Goal: Information Seeking & Learning: Learn about a topic

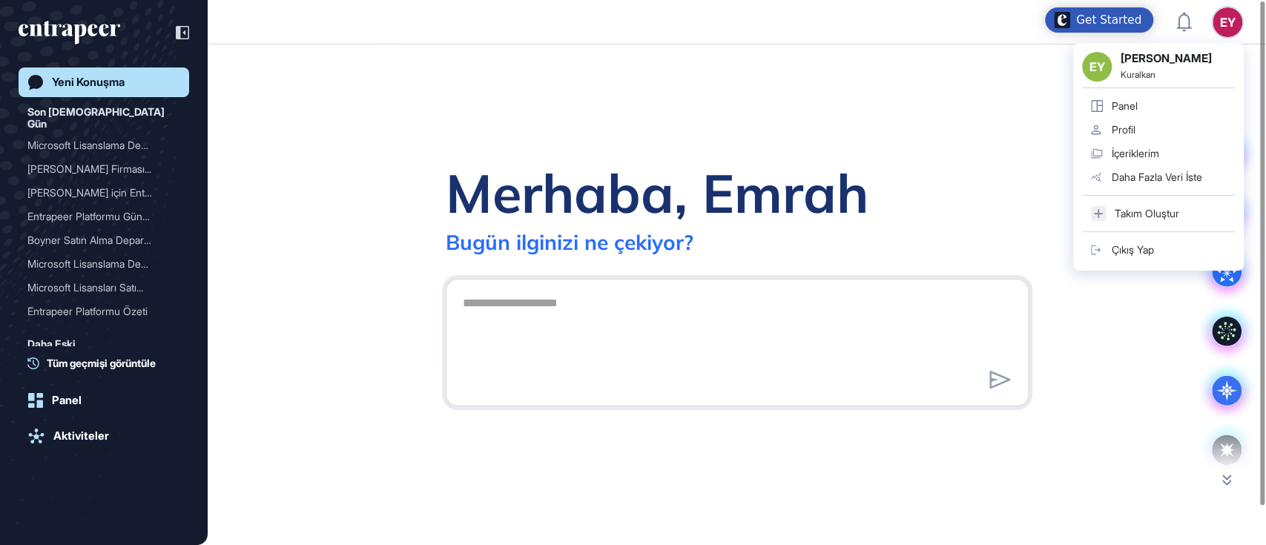
click at [1220, 23] on div "EY" at bounding box center [1227, 22] width 30 height 30
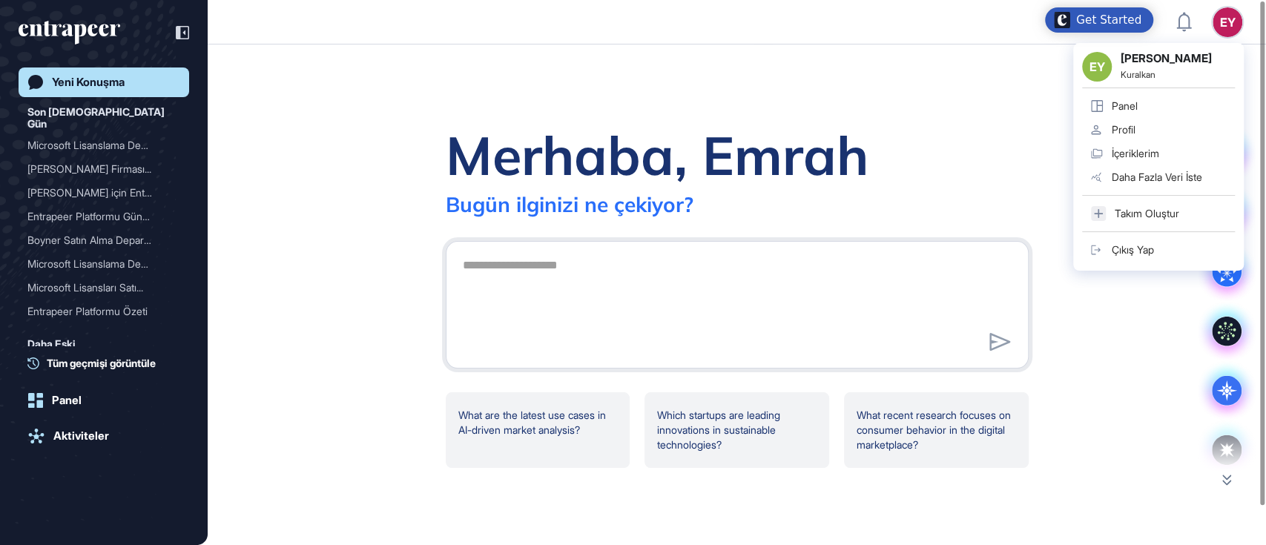
click at [1139, 126] on link "Profil" at bounding box center [1158, 130] width 153 height 24
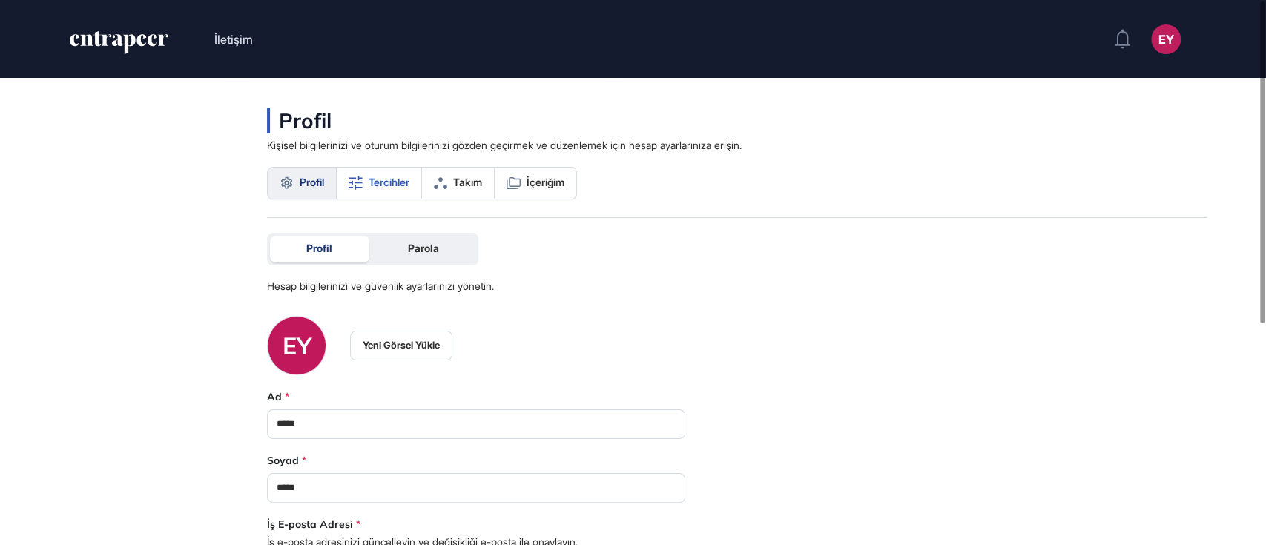
click at [373, 181] on span "Tercihler" at bounding box center [388, 182] width 41 height 12
click at [376, 188] on span "Tercihler" at bounding box center [388, 182] width 41 height 12
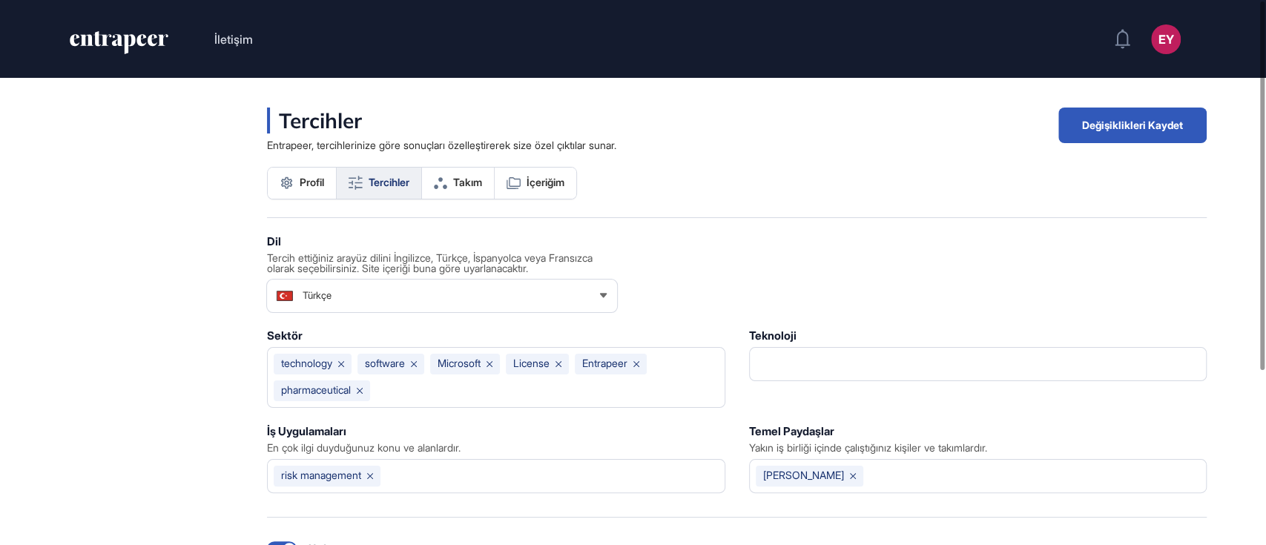
click at [125, 41] on icon "entrapeer-logo" at bounding box center [129, 44] width 12 height 20
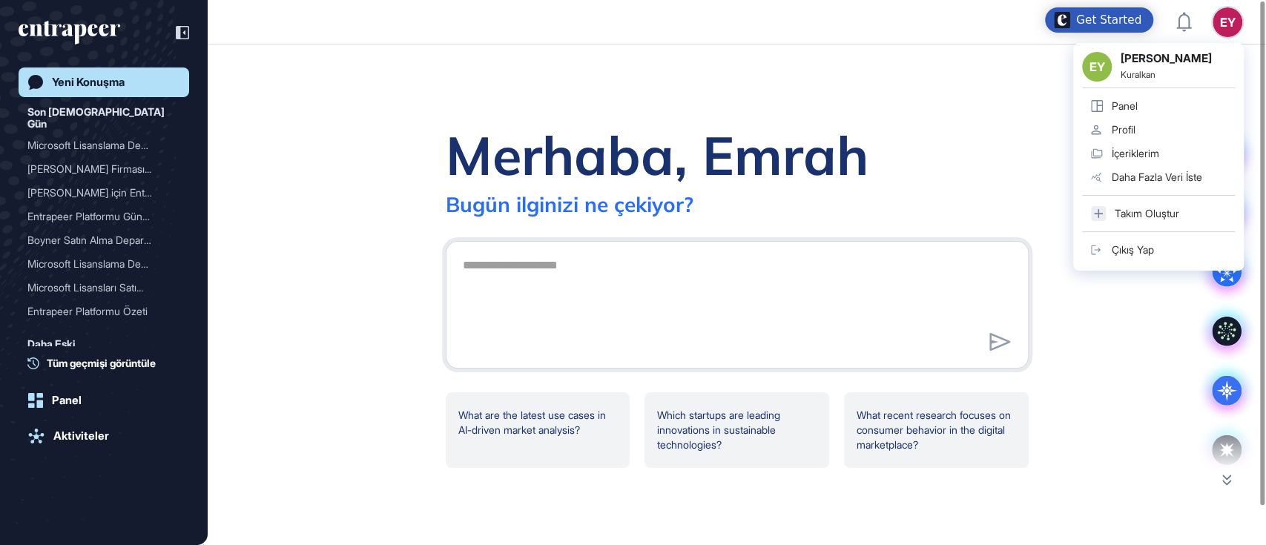
click at [1240, 43] on div "EY Emrah Yaşar Kuralkan Panel Profil İçeriklerim Daha Fazla Veri İste Takım Olu…" at bounding box center [1158, 157] width 171 height 228
click at [931, 78] on div "Merhaba, Emrah Bugün ilginizi ne çekiyor? What are the latest use cases in AI-d…" at bounding box center [737, 294] width 1058 height 500
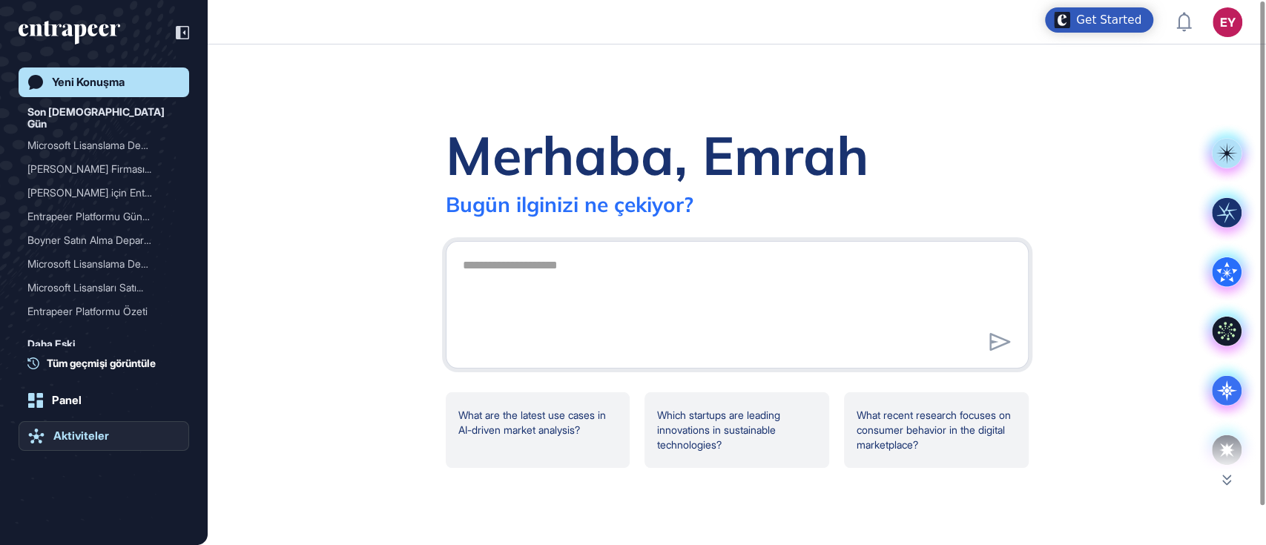
click at [67, 430] on div "Aktiviteler" at bounding box center [81, 435] width 56 height 13
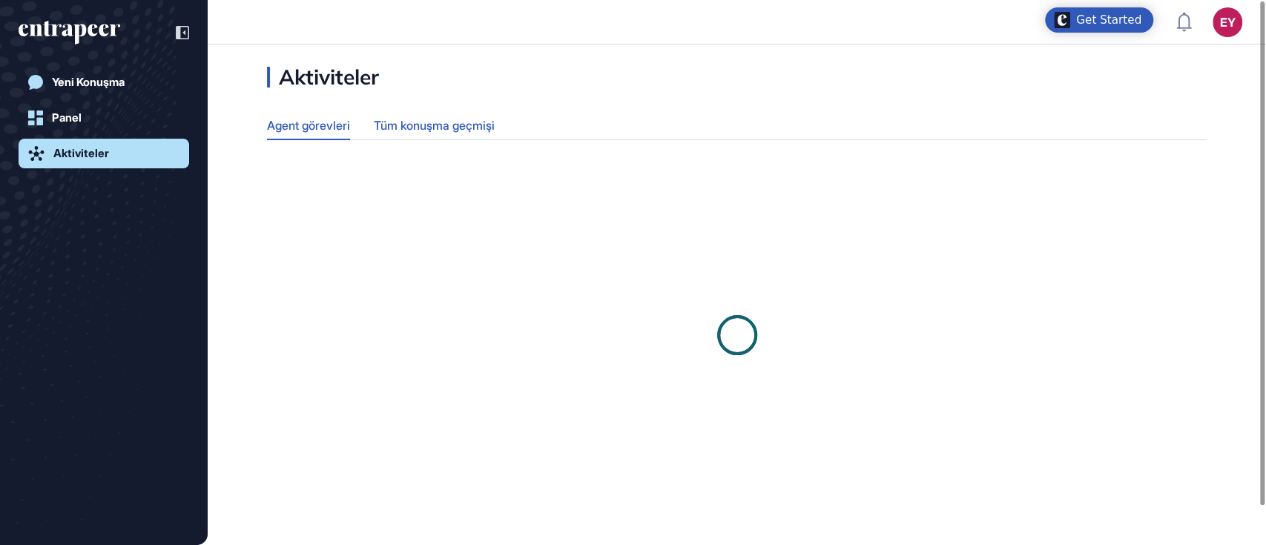
click at [447, 127] on div "Tüm konuşma geçmişi" at bounding box center [434, 125] width 121 height 29
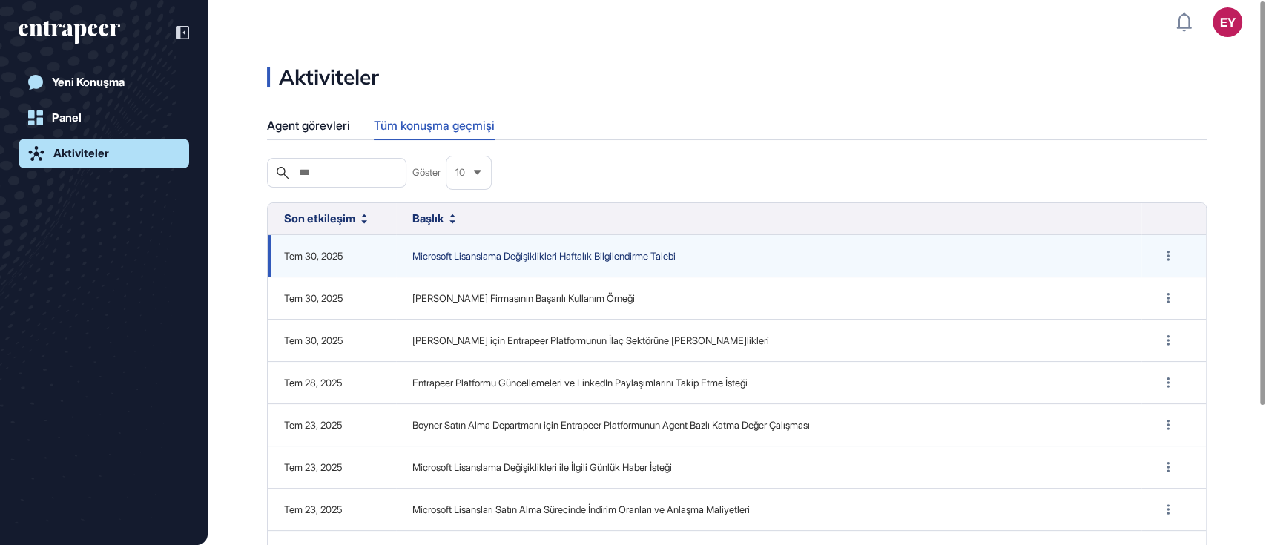
click at [647, 256] on span "Microsoft Lisanslama Değişiklikleri Haftalık Bilgilendirme Talebi" at bounding box center [768, 256] width 713 height 15
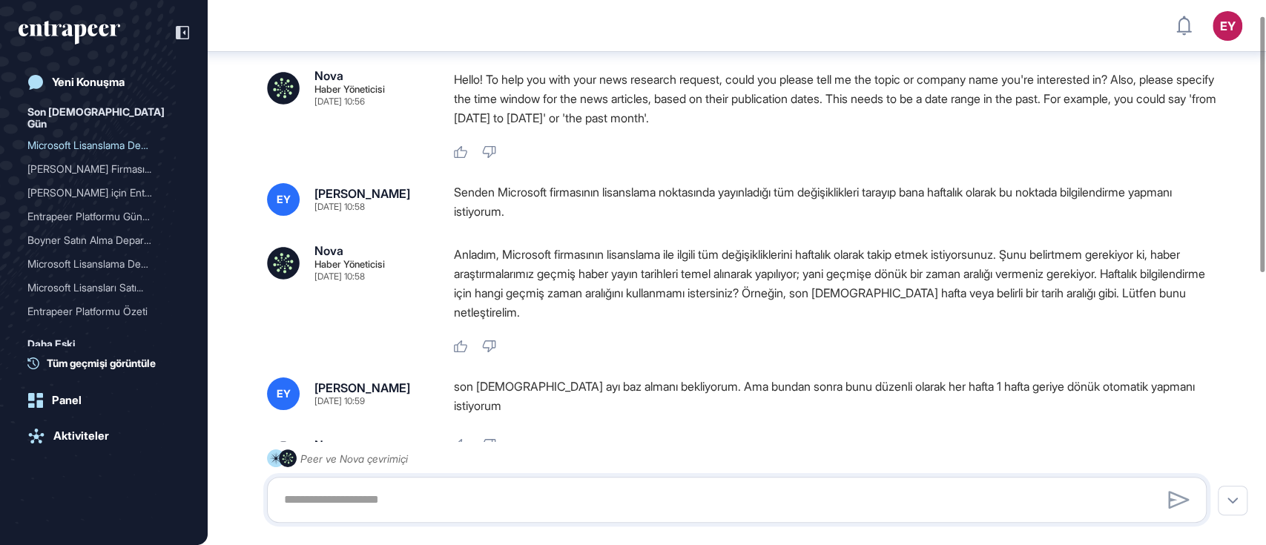
scroll to position [19, 0]
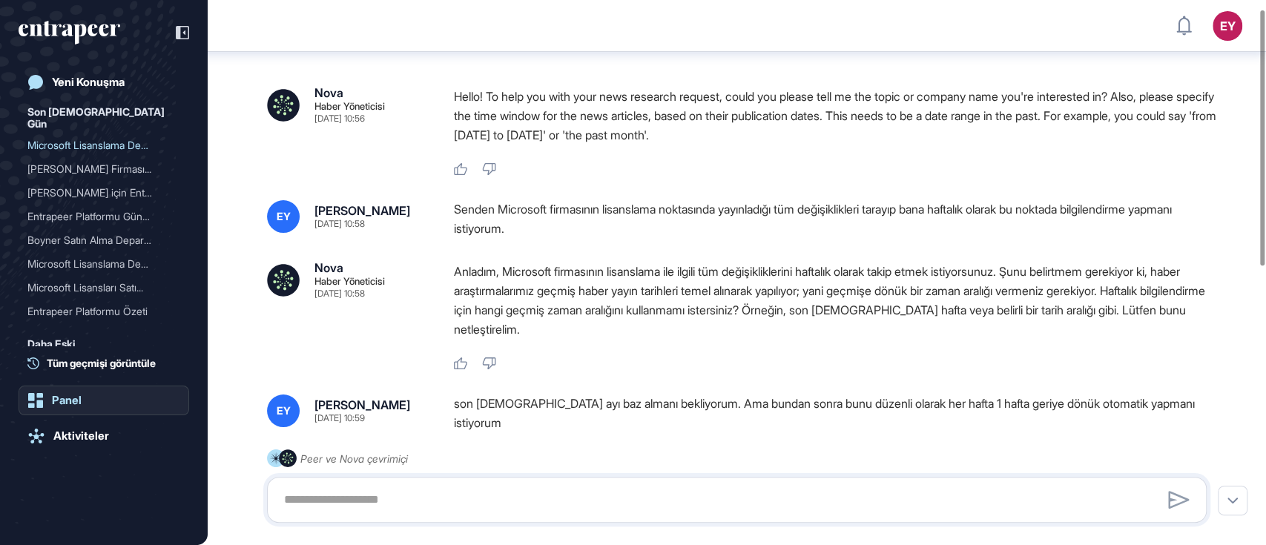
click at [85, 408] on link "Panel" at bounding box center [104, 401] width 171 height 30
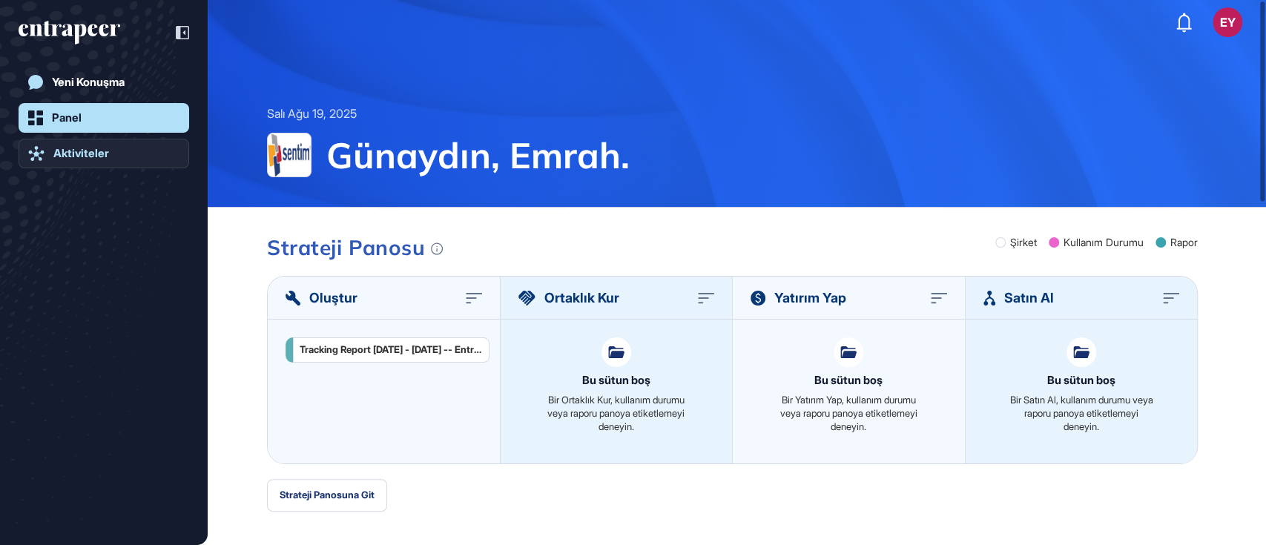
click at [87, 153] on div "Aktiviteler" at bounding box center [81, 153] width 56 height 13
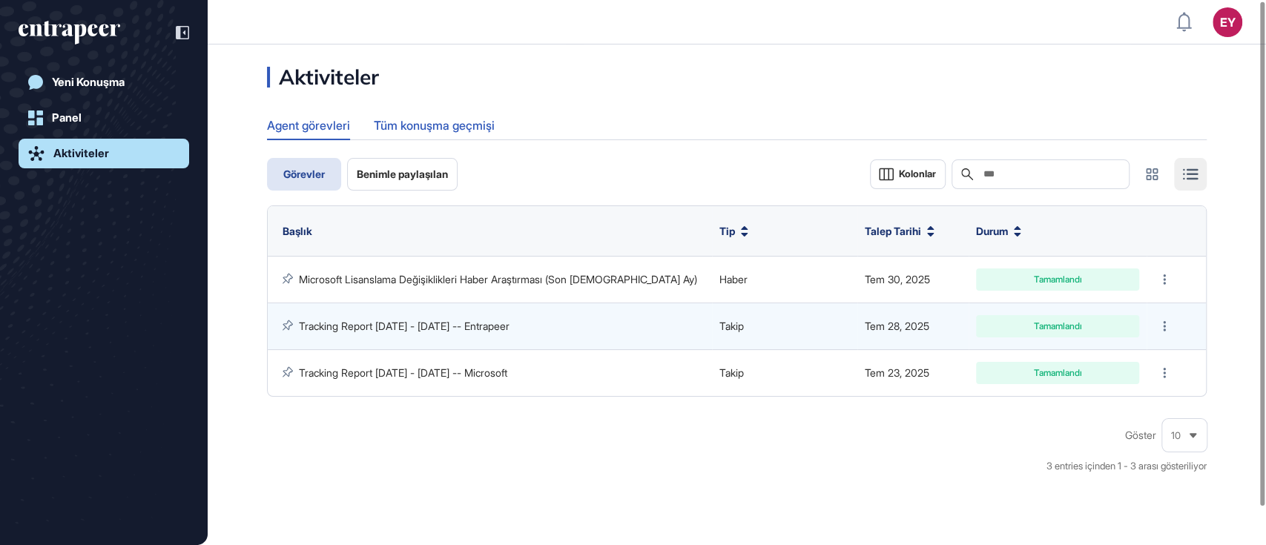
click at [447, 123] on div "Tüm konuşma geçmişi" at bounding box center [434, 125] width 121 height 29
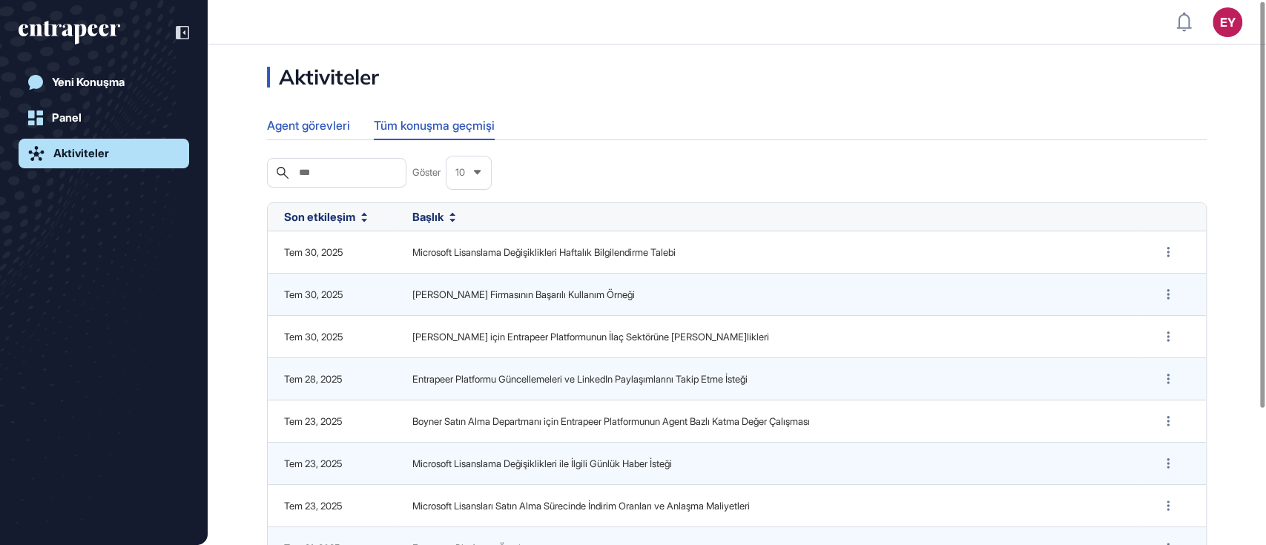
click at [294, 128] on div "Agent görevleri" at bounding box center [308, 125] width 83 height 29
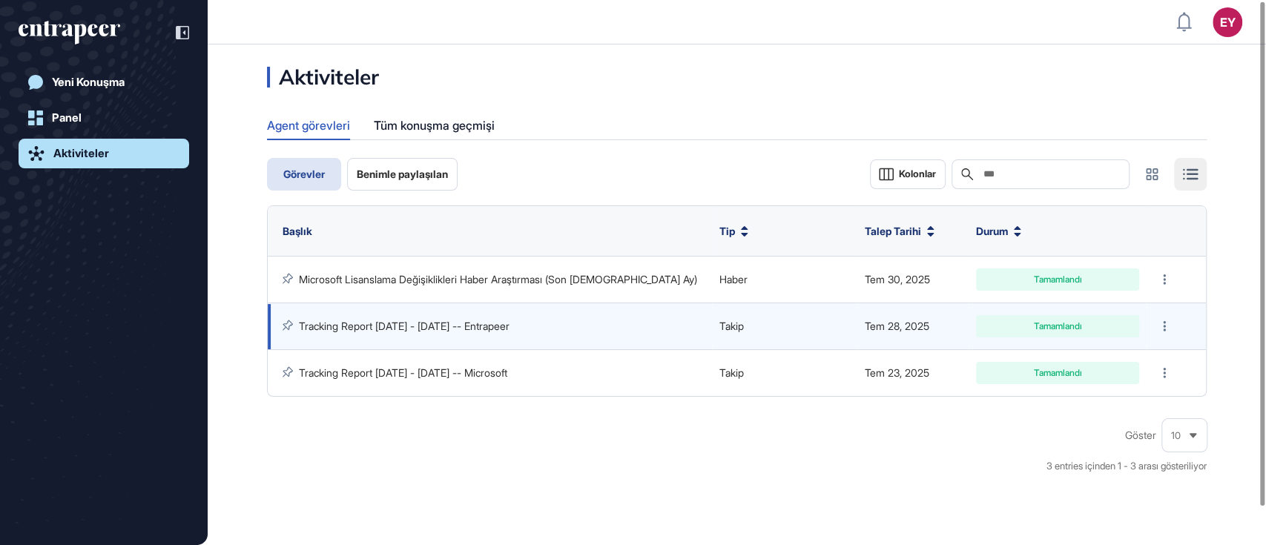
click at [396, 328] on link "Tracking Report [DATE] - [DATE] -- Entrapeer" at bounding box center [404, 326] width 211 height 13
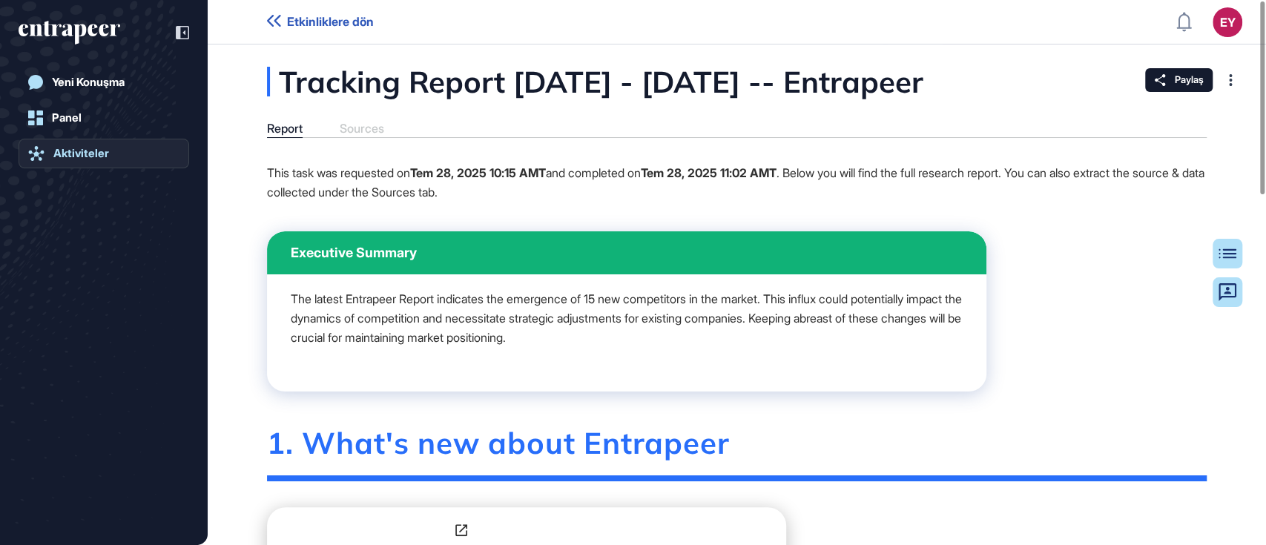
click at [101, 163] on link "Aktiviteler" at bounding box center [104, 154] width 171 height 30
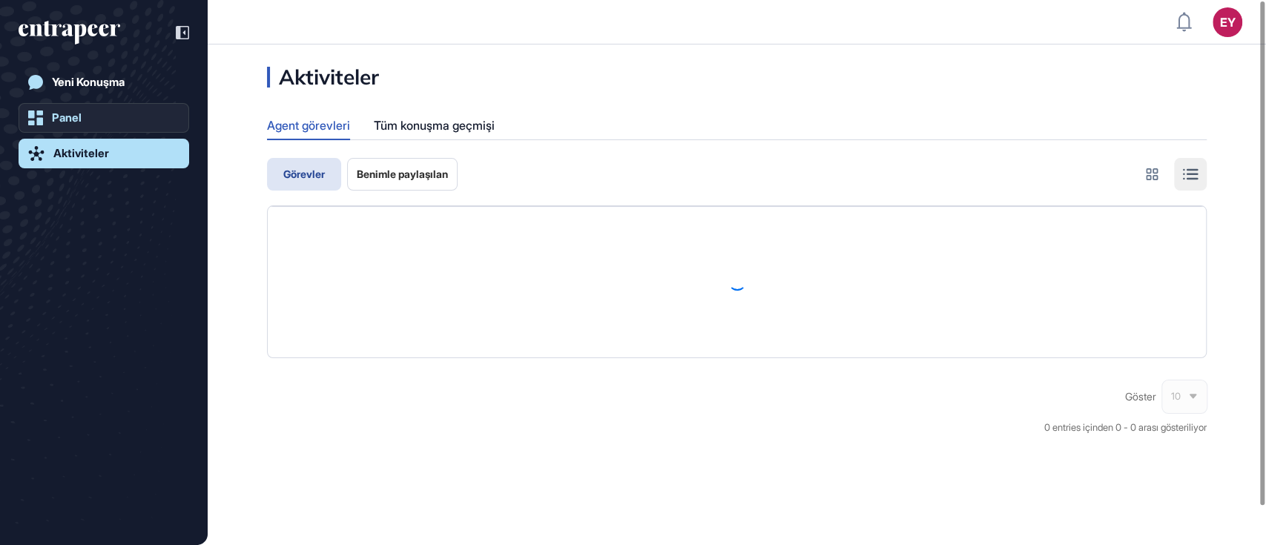
click at [94, 127] on link "Panel" at bounding box center [104, 118] width 171 height 30
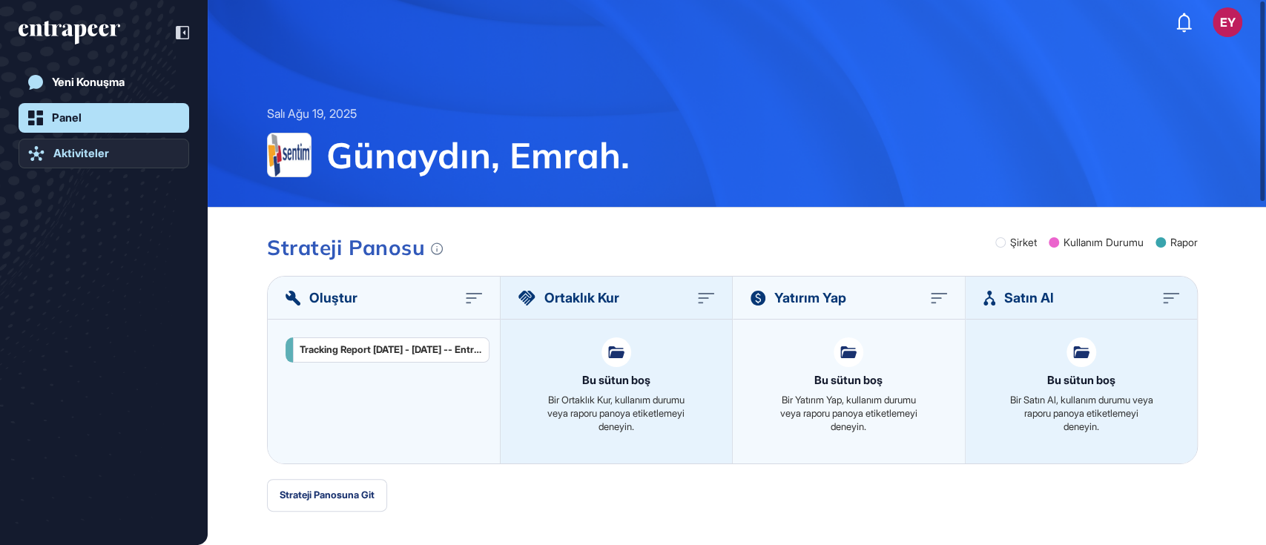
click at [87, 156] on div "Aktiviteler" at bounding box center [81, 153] width 56 height 13
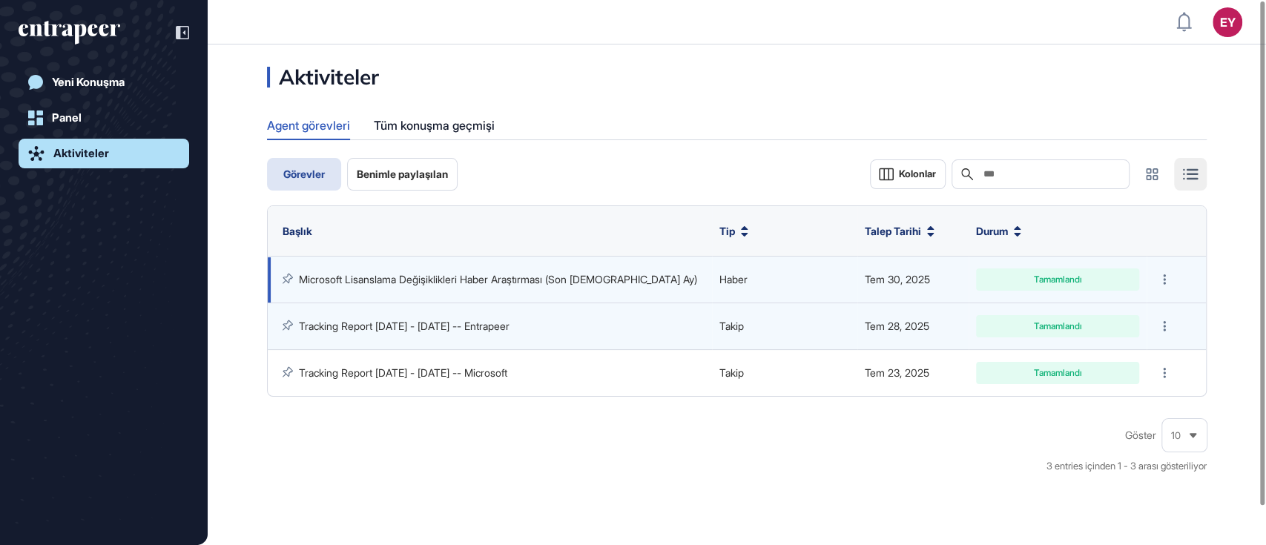
click at [494, 277] on link "Microsoft Lisanslama Değişiklikleri [PERSON_NAME] Araştırması (Son [DEMOGRAPHIC…" at bounding box center [498, 279] width 398 height 13
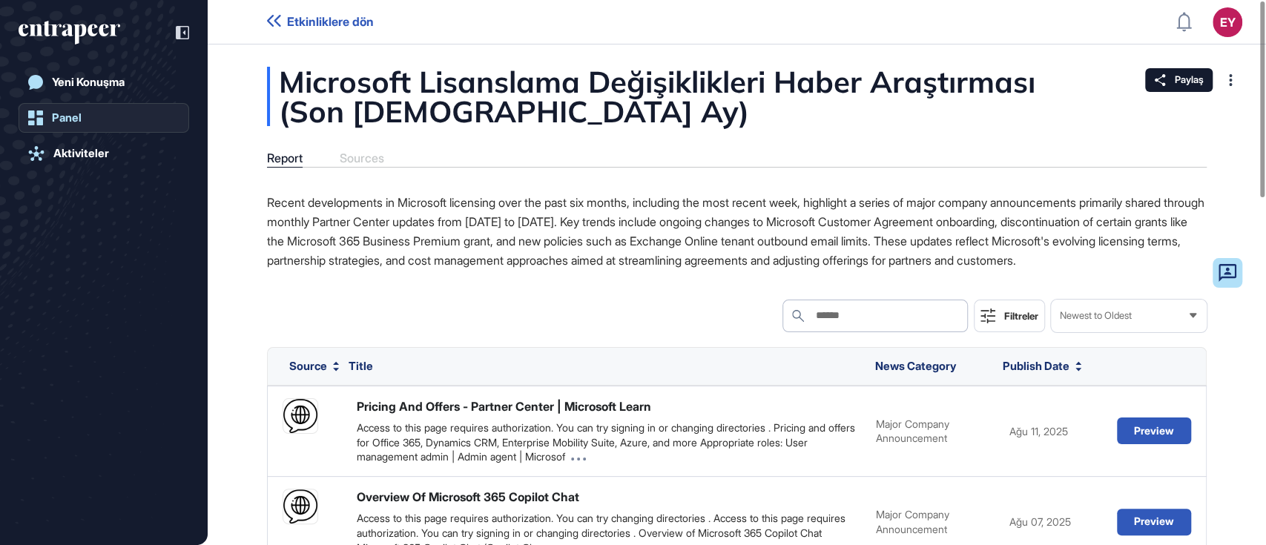
click at [70, 122] on div "Panel" at bounding box center [67, 117] width 30 height 13
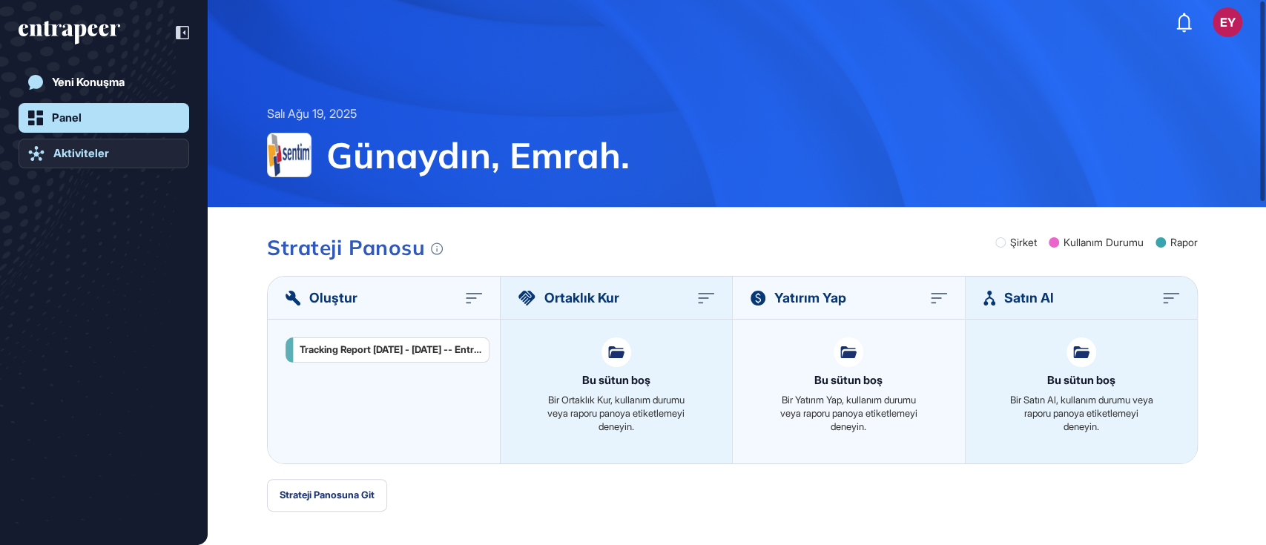
click at [81, 151] on div "Aktiviteler" at bounding box center [81, 153] width 56 height 13
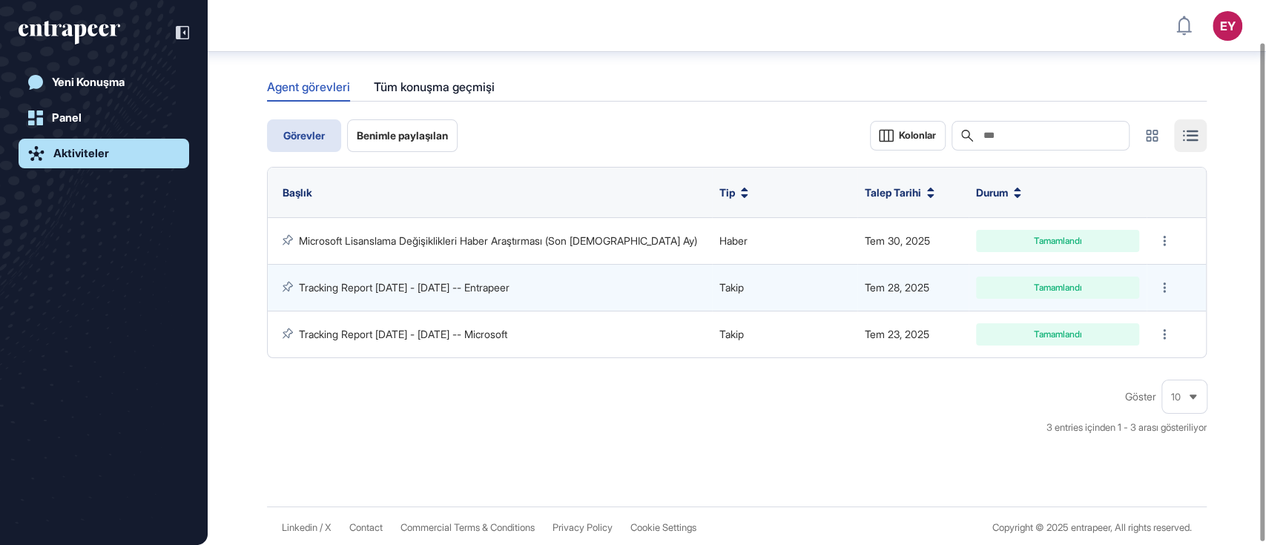
scroll to position [48, 0]
click at [86, 124] on link "Panel" at bounding box center [104, 118] width 171 height 30
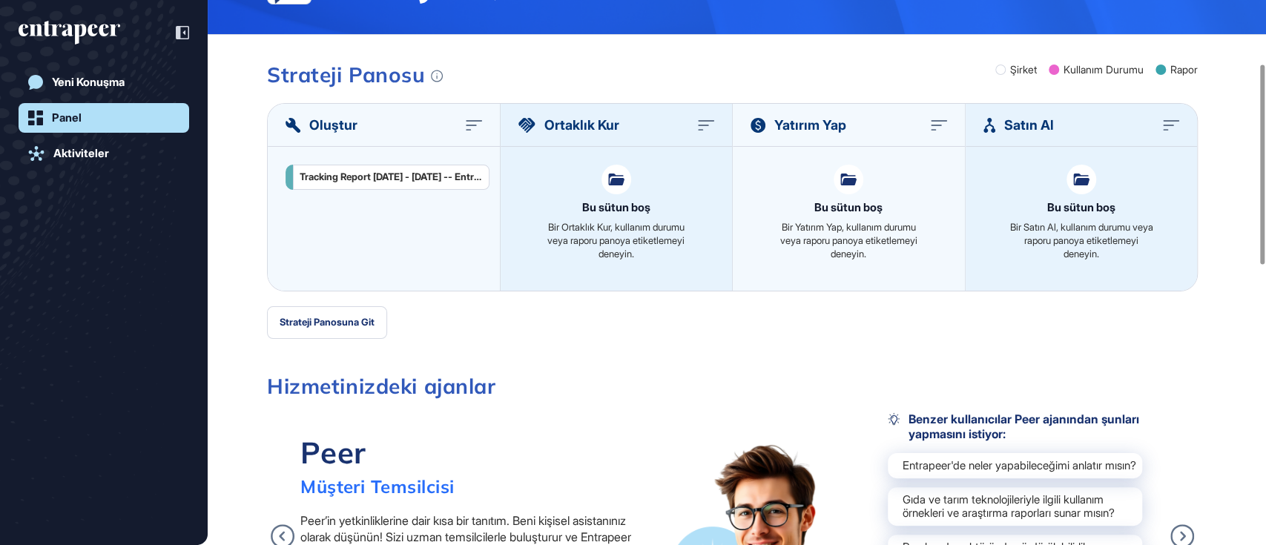
scroll to position [190, 0]
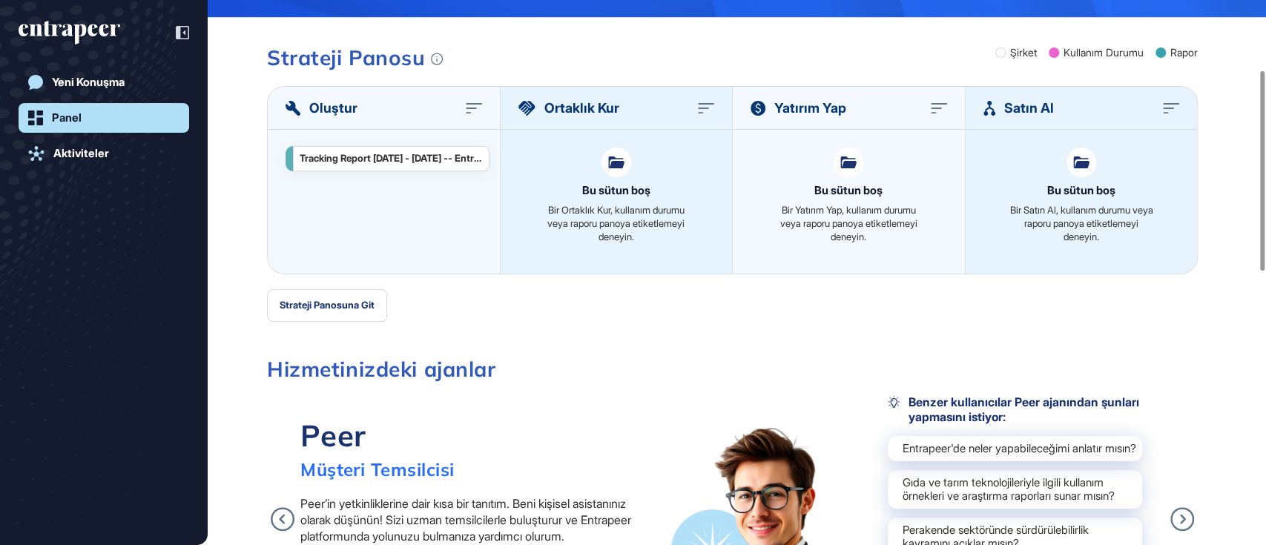
click at [399, 154] on div "Tracking Report [DATE] - [DATE] -- Entrapeer" at bounding box center [391, 159] width 183 height 12
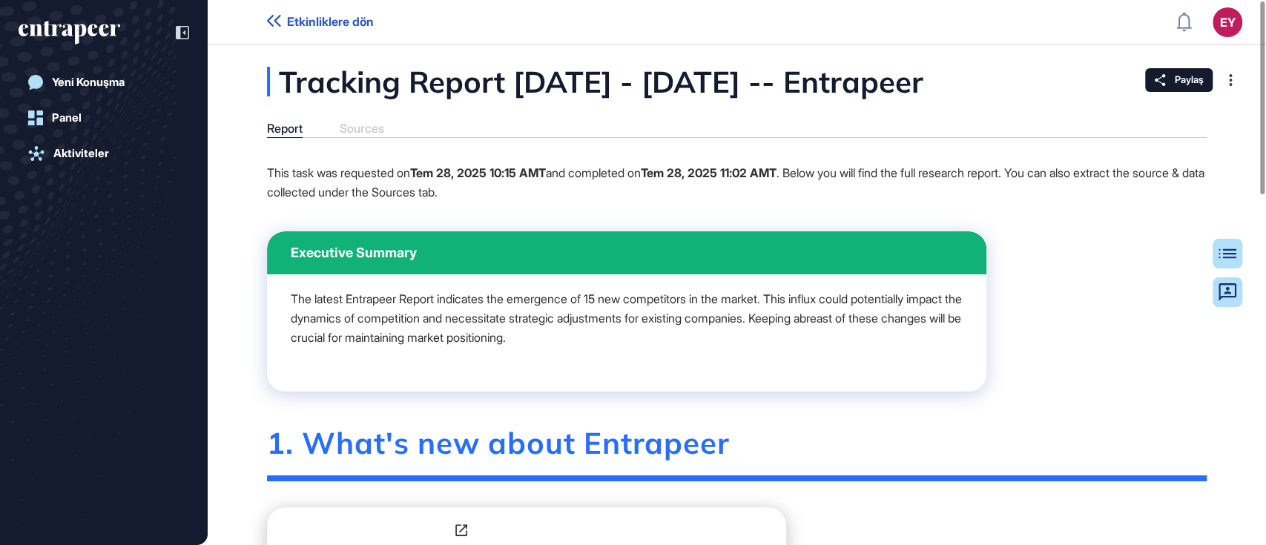
click at [82, 27] on icon "entrapeer-logo" at bounding box center [79, 34] width 13 height 21
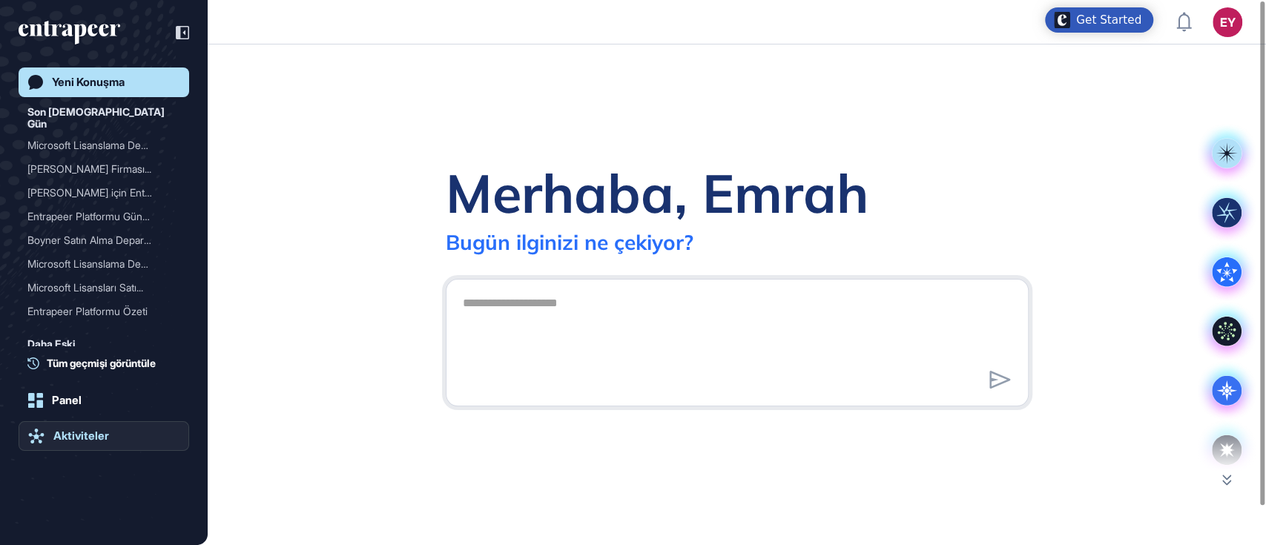
click at [94, 426] on link "Aktiviteler" at bounding box center [104, 436] width 171 height 30
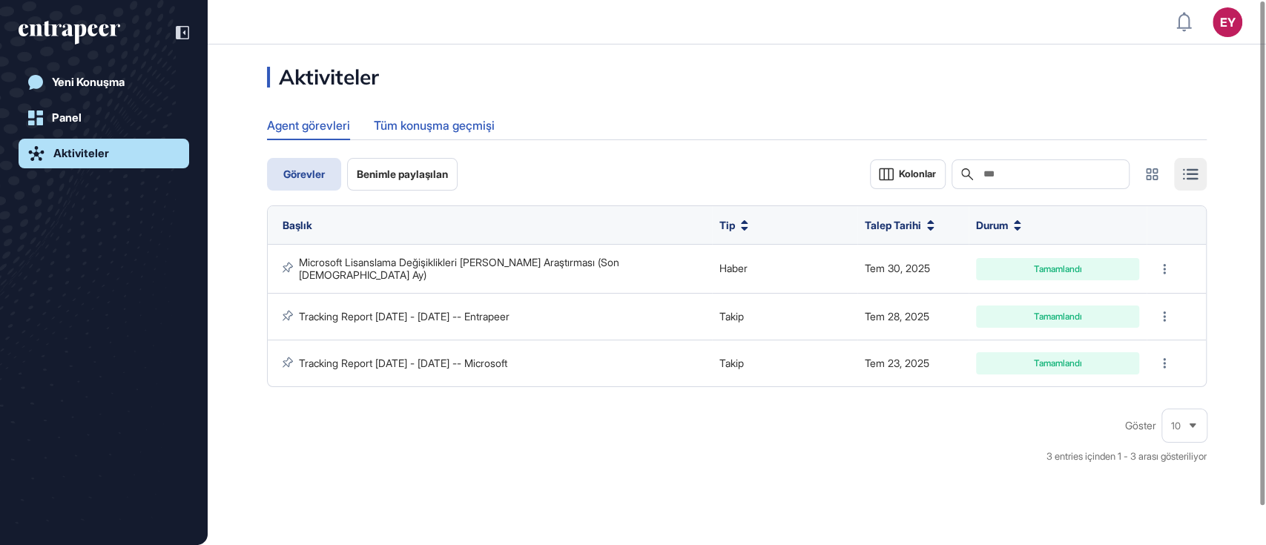
click at [416, 120] on div "Tüm konuşma geçmişi" at bounding box center [434, 125] width 121 height 29
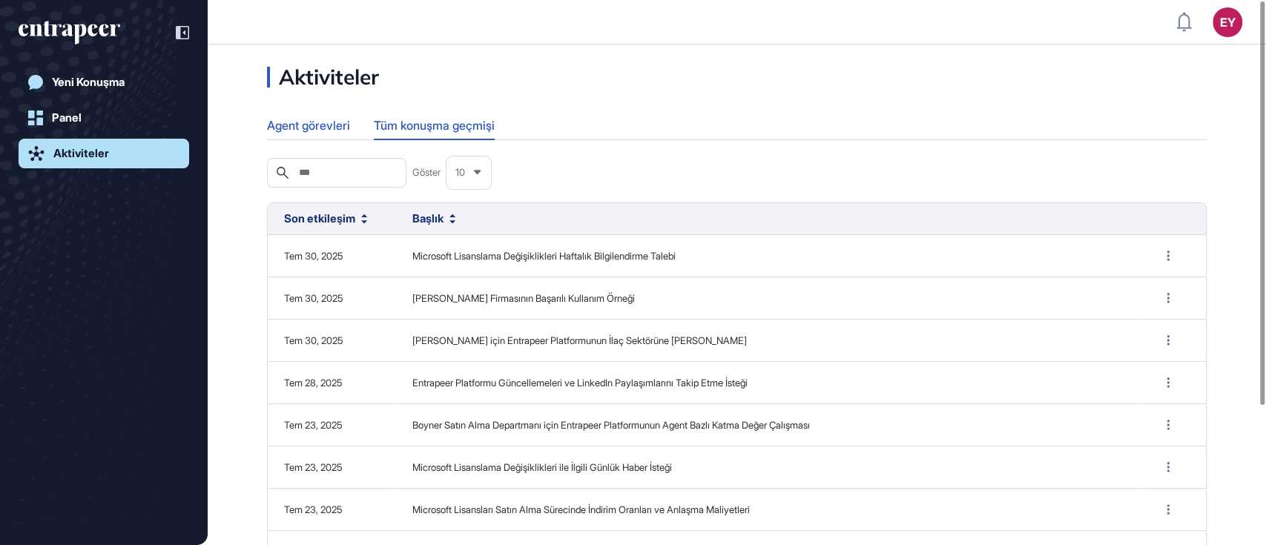
click at [308, 131] on div "Agent görevleri" at bounding box center [308, 125] width 83 height 29
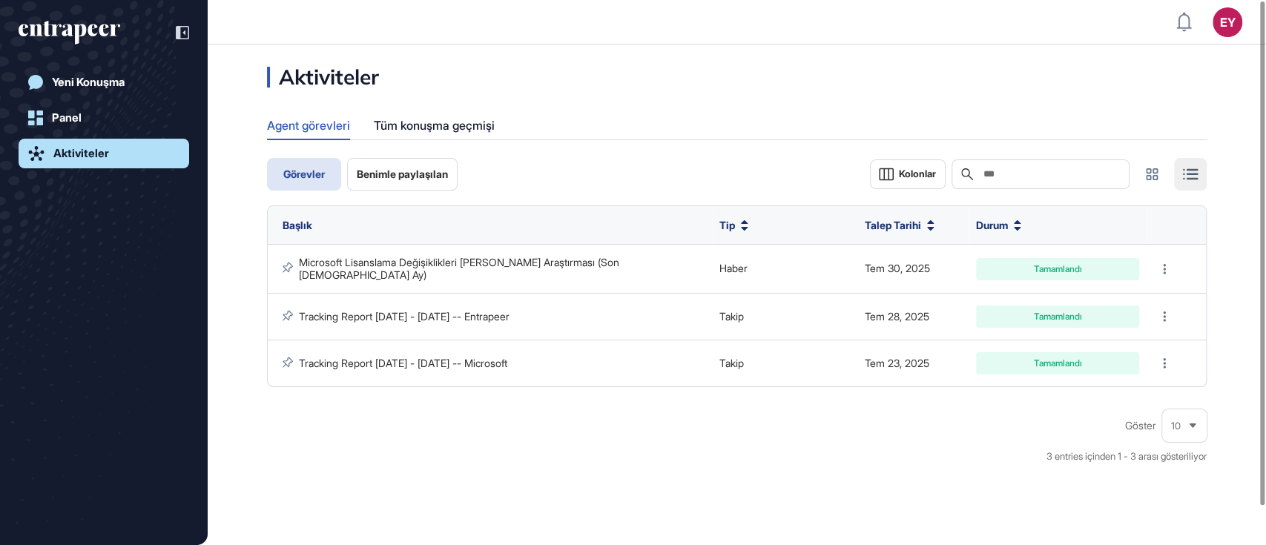
click at [407, 186] on button "Benimle paylaşılan" at bounding box center [402, 174] width 110 height 33
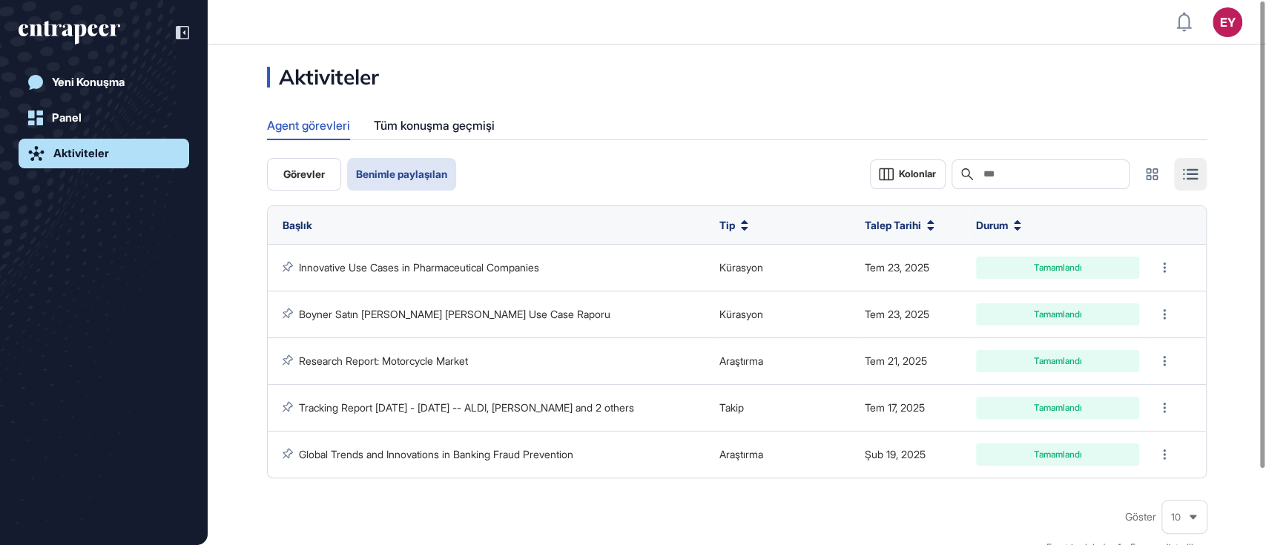
click at [259, 168] on div "Aktiviteler Agent görevleri Tüm konuşma geçmişi Görevler Benimle paylaşılan Kol…" at bounding box center [737, 318] width 1058 height 503
click at [314, 170] on span "Görevler" at bounding box center [304, 174] width 42 height 12
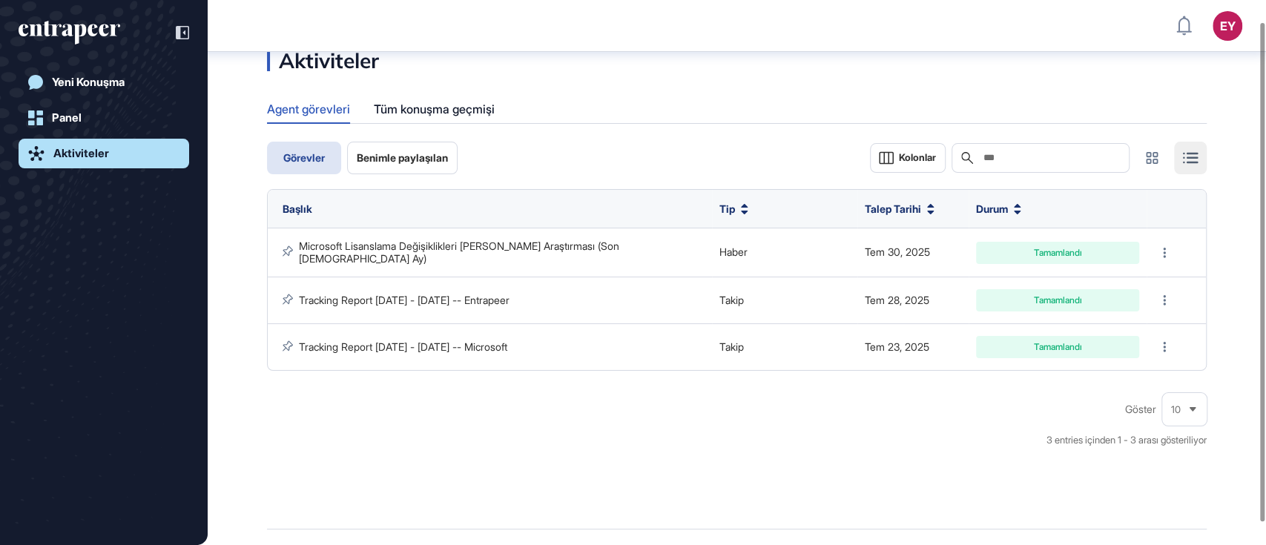
scroll to position [24, 0]
click at [81, 108] on link "Panel" at bounding box center [104, 118] width 171 height 30
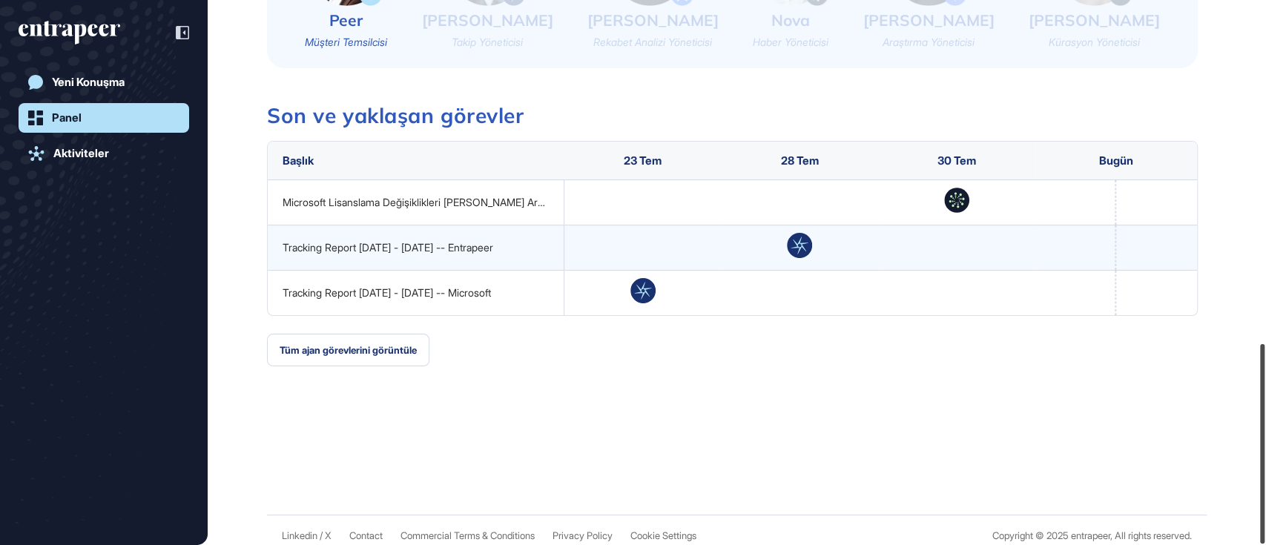
scroll to position [936, 0]
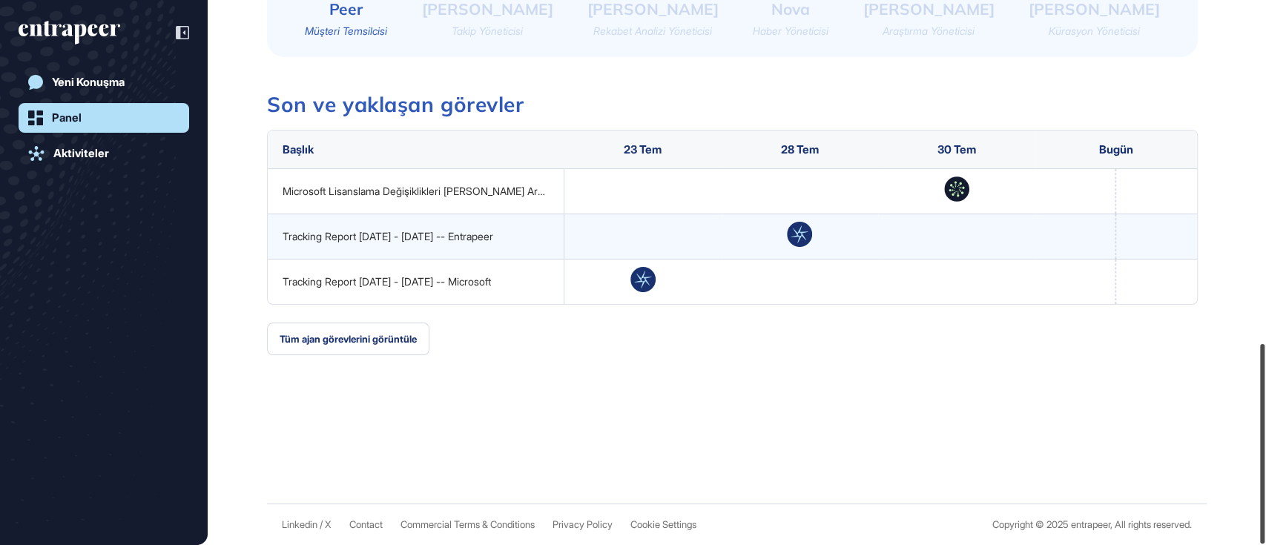
drag, startPoint x: 1257, startPoint y: 211, endPoint x: 1272, endPoint y: 527, distance: 316.9
click at [1265, 527] on html "EY Panel Profil İçeriklerim Daha Fazla Veri İste Salı Ağu 19, 2025 Günaydın, Em…" at bounding box center [633, 272] width 1266 height 545
click at [366, 347] on button "Tüm ajan görevlerini görüntüle" at bounding box center [348, 339] width 162 height 33
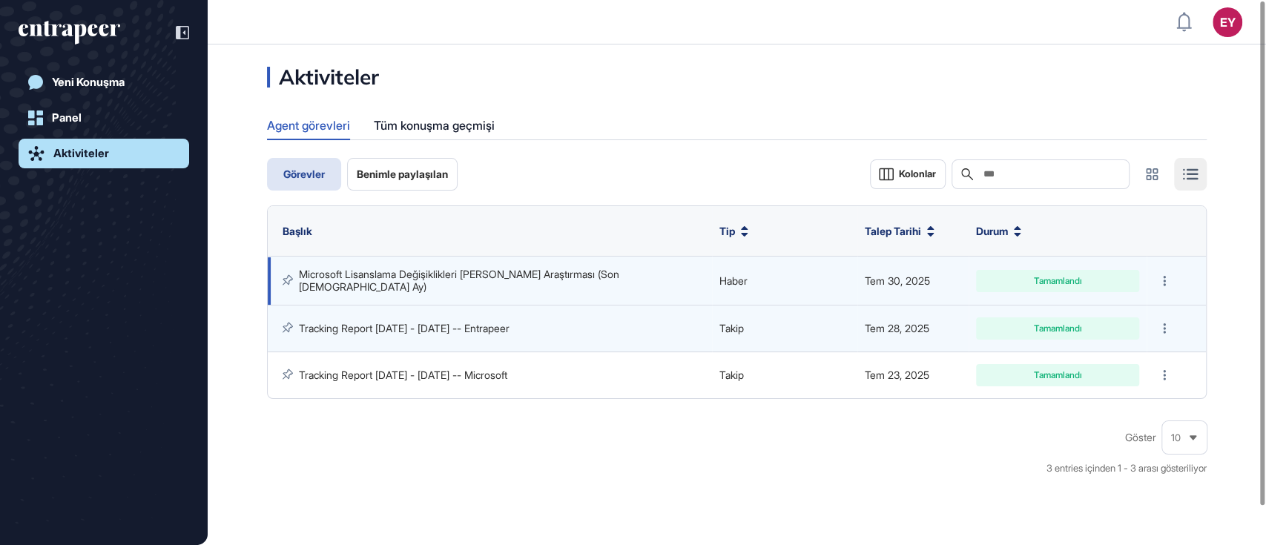
click at [411, 282] on link "Microsoft Lisanslama Değişiklikleri [PERSON_NAME] Araştırması (Son [DEMOGRAPHIC…" at bounding box center [460, 280] width 323 height 24
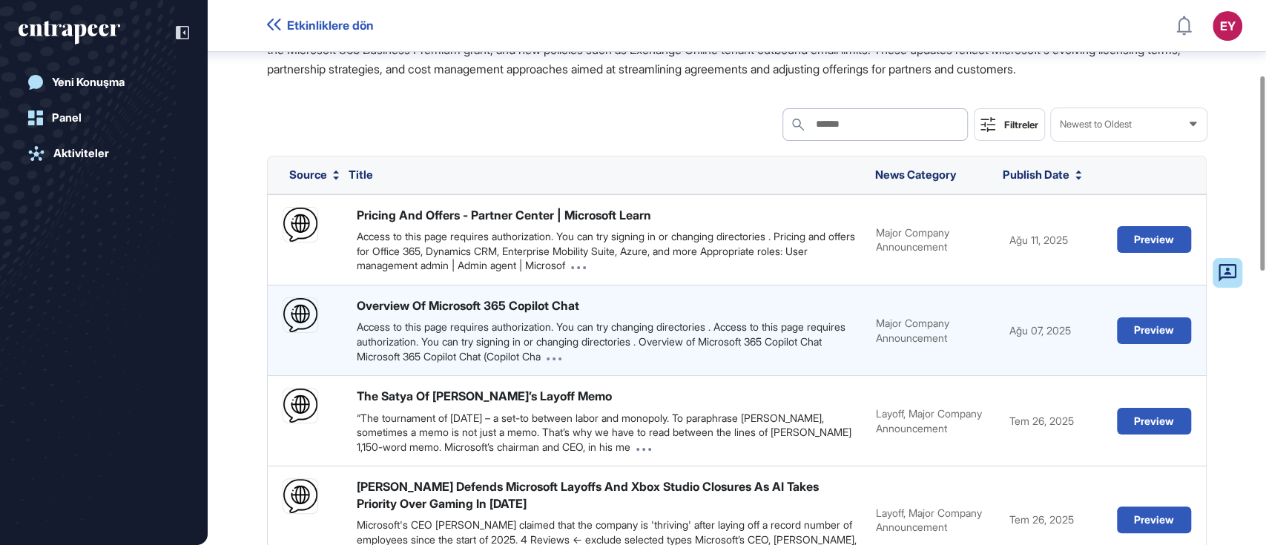
scroll to position [186, 0]
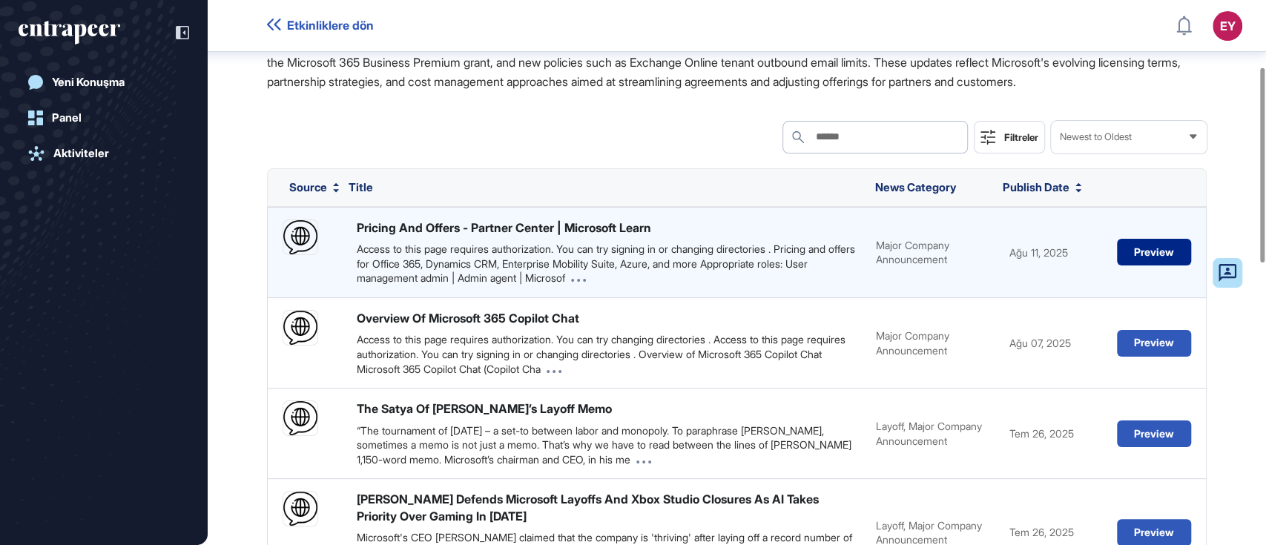
click at [1128, 265] on button "Preview" at bounding box center [1154, 252] width 74 height 27
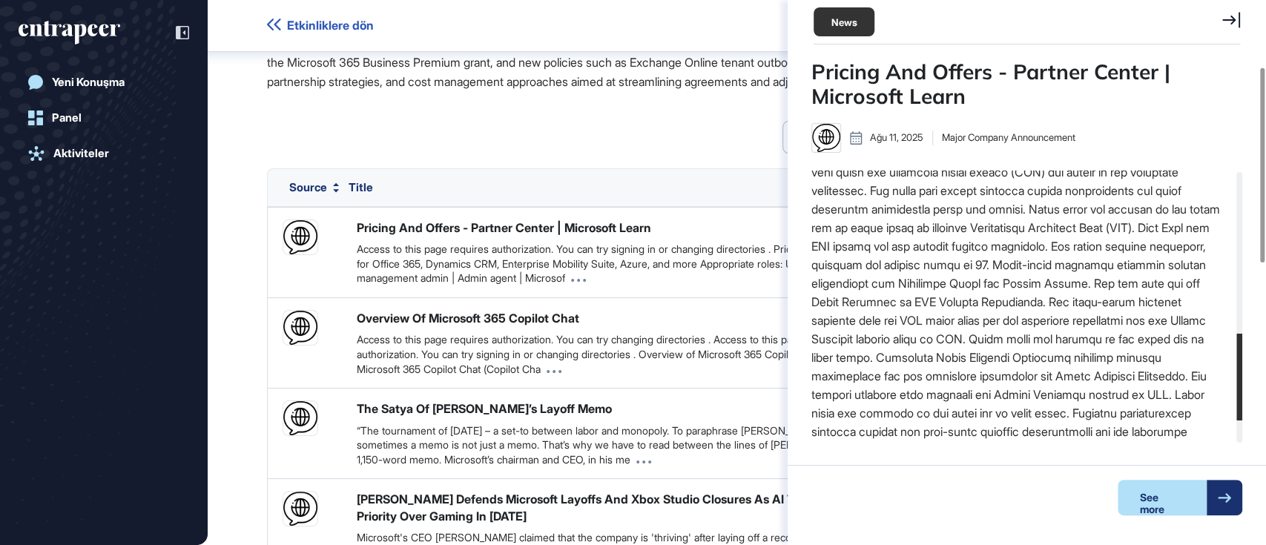
scroll to position [578, 0]
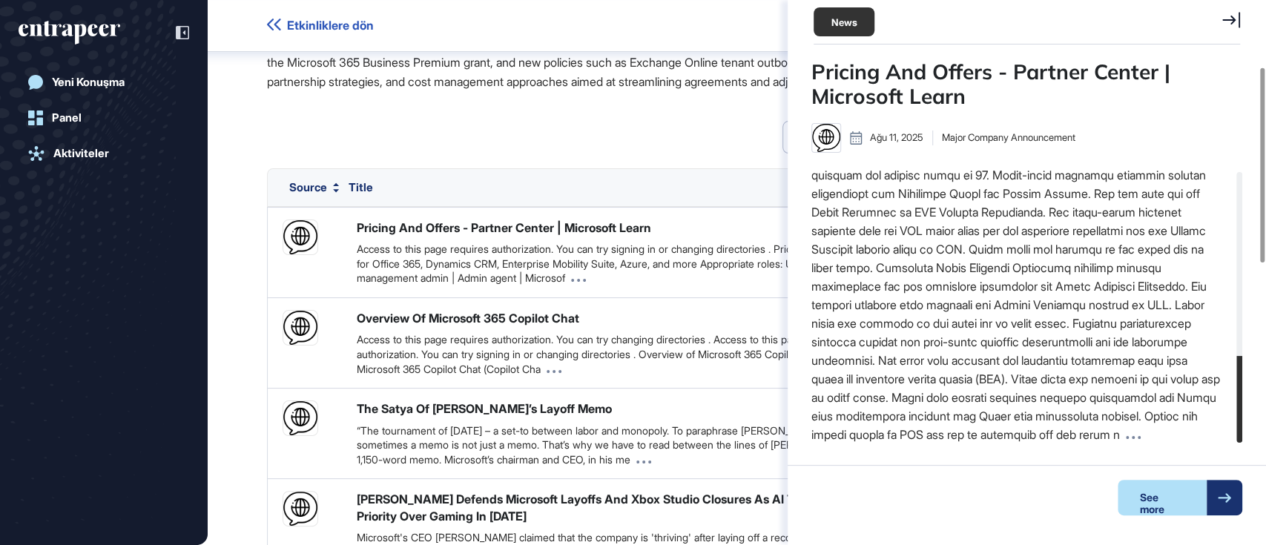
drag, startPoint x: 1237, startPoint y: 287, endPoint x: 900, endPoint y: 347, distance: 341.9
click at [1249, 449] on div "Pricing And Offers - Partner Center | Microsoft Learn Ağu 11, 2025 Major Compan…" at bounding box center [1026, 294] width 478 height 471
click at [552, 141] on div "Search Search Filtreler Newest to Oldest" at bounding box center [736, 137] width 939 height 33
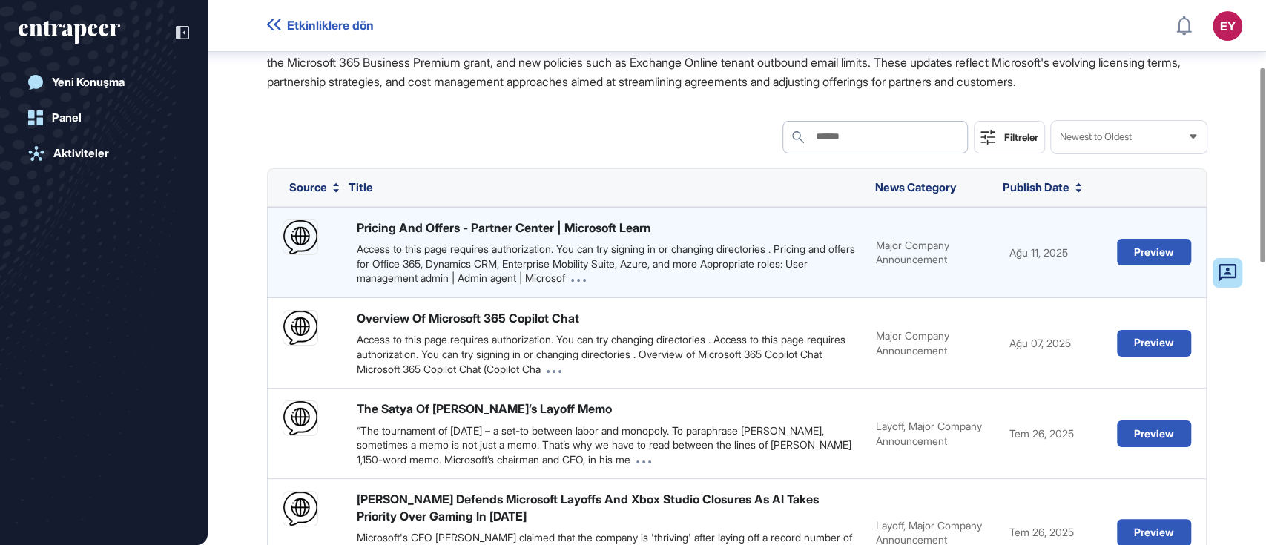
click at [521, 257] on div "Pricing And Offers - Partner Center | Microsoft Learn Access to this page requi…" at bounding box center [609, 252] width 504 height 66
click at [452, 254] on div "Pricing And Offers - Partner Center | Microsoft Learn Access to this page requi…" at bounding box center [609, 252] width 504 height 66
click at [450, 236] on div "Pricing And Offers - Partner Center | Microsoft Learn" at bounding box center [504, 227] width 294 height 16
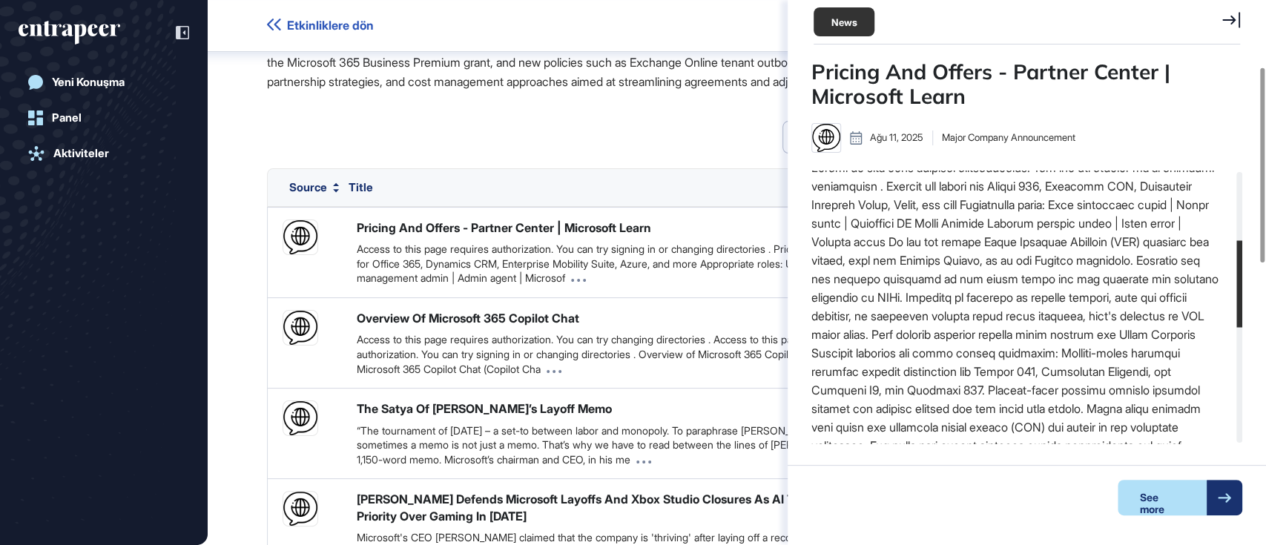
scroll to position [241, 0]
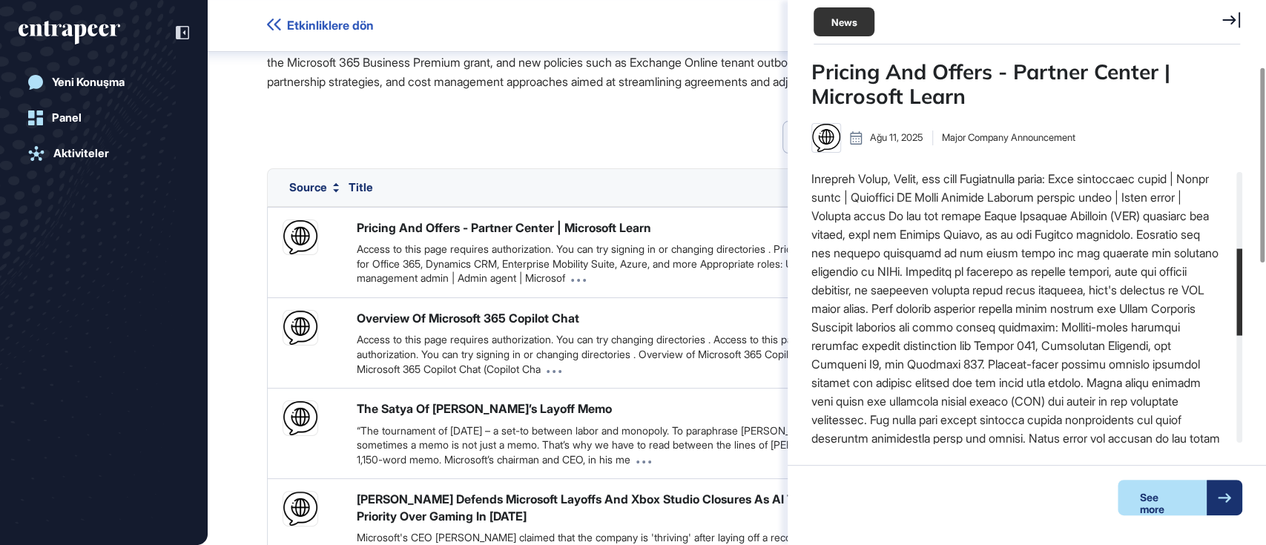
drag, startPoint x: 1240, startPoint y: 232, endPoint x: 1240, endPoint y: 300, distance: 67.5
click at [1240, 300] on div at bounding box center [1239, 291] width 6 height 87
click at [1168, 508] on div "See more" at bounding box center [1161, 498] width 89 height 36
click at [510, 153] on div "Search Search Filtreler Newest to Oldest" at bounding box center [736, 137] width 939 height 33
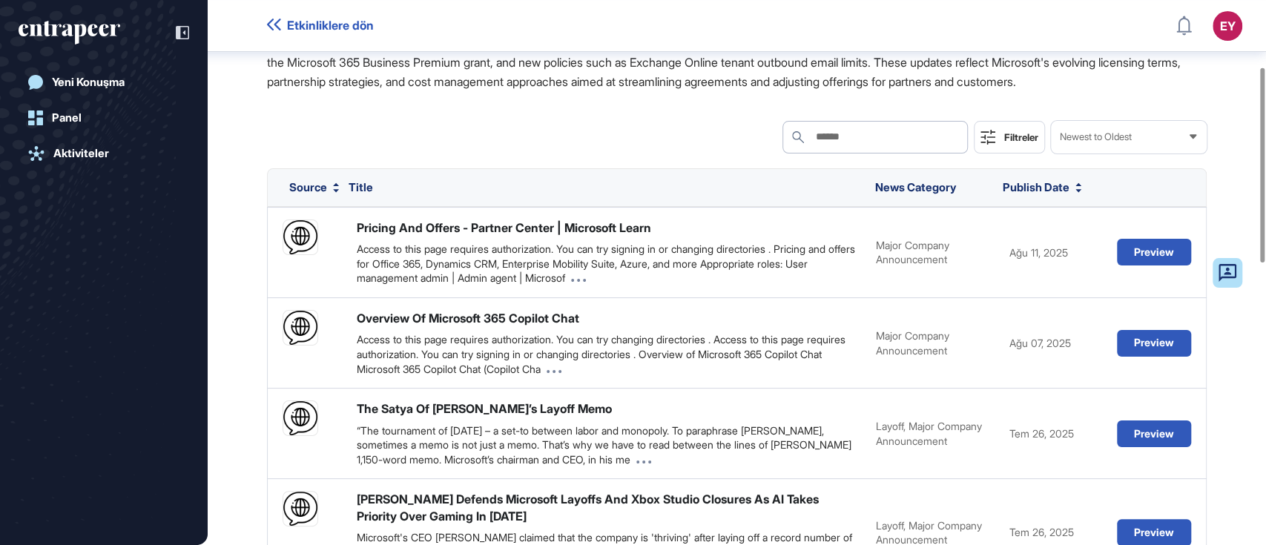
click at [326, 21] on span "Etkinliklere dön" at bounding box center [330, 26] width 87 height 14
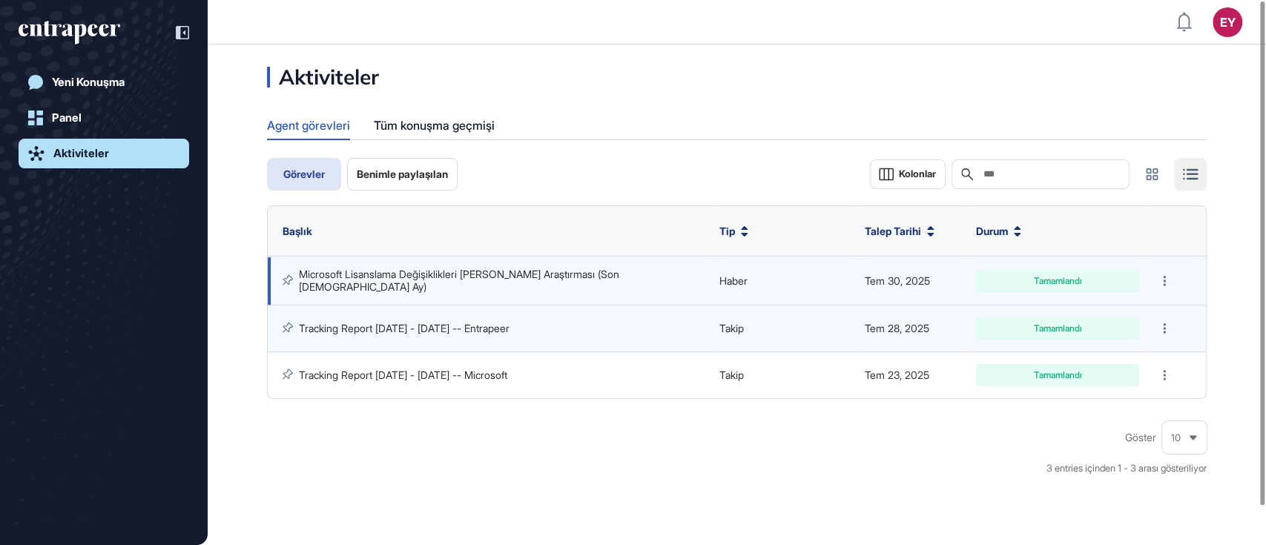
click at [541, 281] on link "Microsoft Lisanslama Değişiklikleri [PERSON_NAME] Araştırması (Son [DEMOGRAPHIC…" at bounding box center [460, 280] width 323 height 24
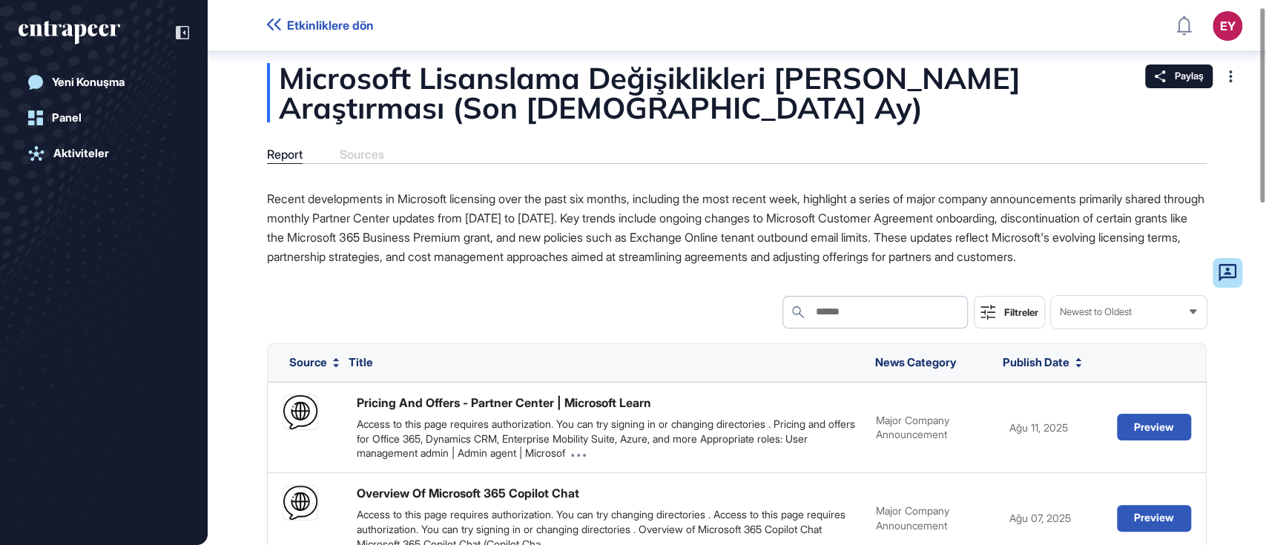
scroll to position [1, 0]
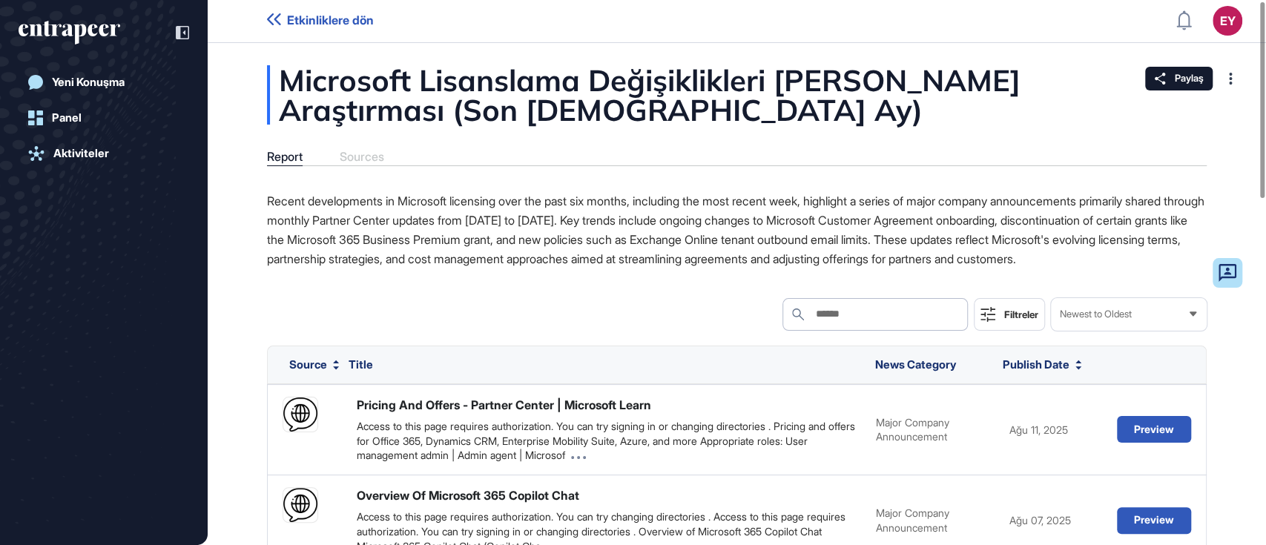
click at [1222, 80] on div at bounding box center [1230, 79] width 24 height 24
click at [854, 107] on div "Microsoft Lisanslama Değişiklikleri [PERSON_NAME] Araştırması (Son [DEMOGRAPHIC…" at bounding box center [736, 94] width 939 height 59
click at [1201, 270] on div "Agent Interactions" at bounding box center [1177, 273] width 105 height 12
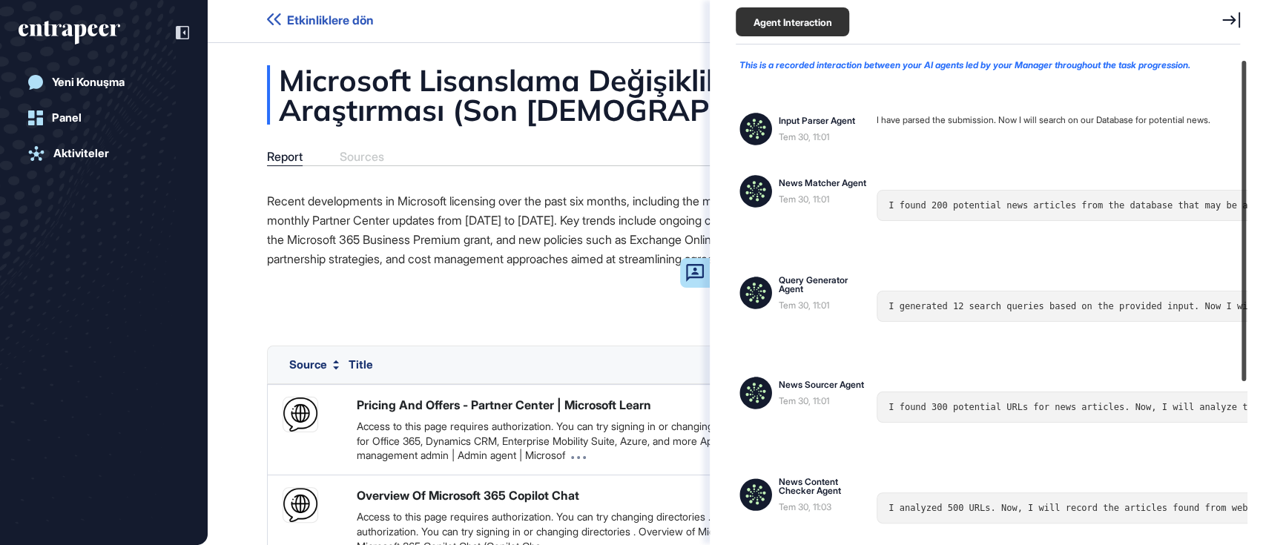
scroll to position [0, 0]
drag, startPoint x: 1240, startPoint y: 188, endPoint x: 1040, endPoint y: 132, distance: 207.1
click at [1246, 93] on div at bounding box center [1243, 221] width 4 height 320
click at [532, 151] on div "Report Sources" at bounding box center [736, 158] width 939 height 16
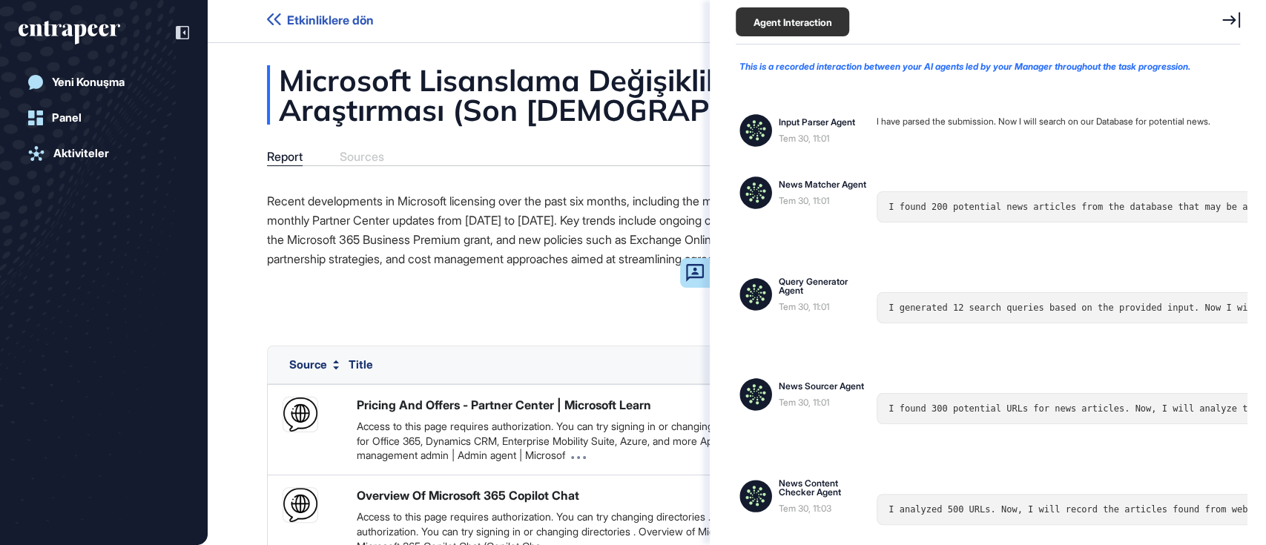
click at [1226, 21] on icon at bounding box center [1231, 20] width 18 height 16
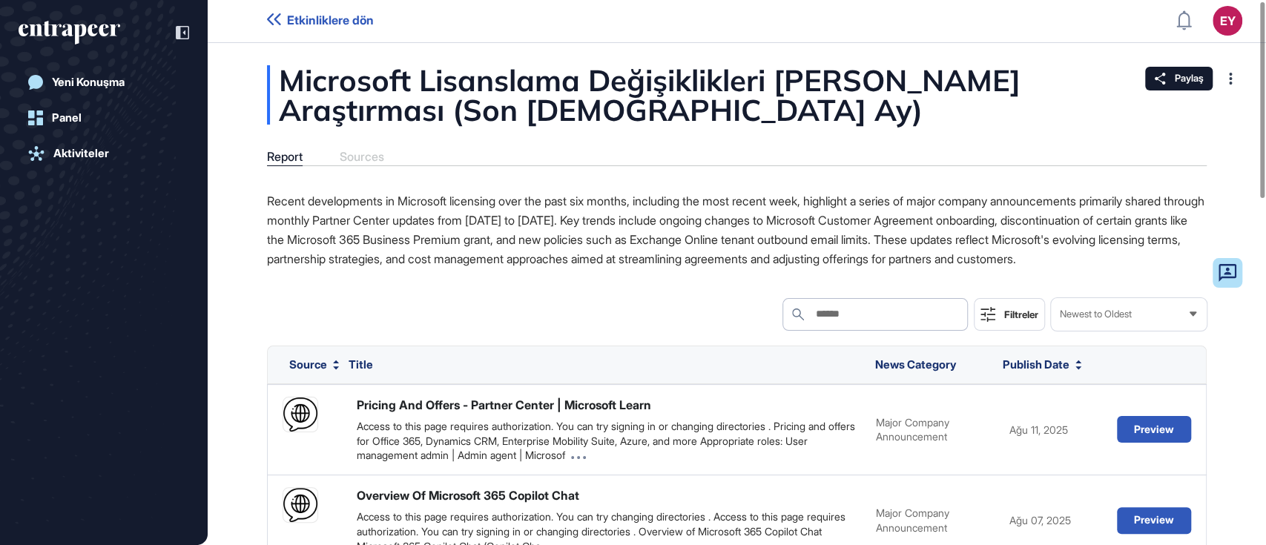
click at [670, 116] on div "Microsoft Lisanslama Değişiklikleri [PERSON_NAME] Araştırması (Son [DEMOGRAPHIC…" at bounding box center [736, 94] width 939 height 59
click at [364, 156] on div "Report Sources" at bounding box center [736, 158] width 939 height 16
click at [363, 156] on div "Report Sources" at bounding box center [736, 158] width 939 height 16
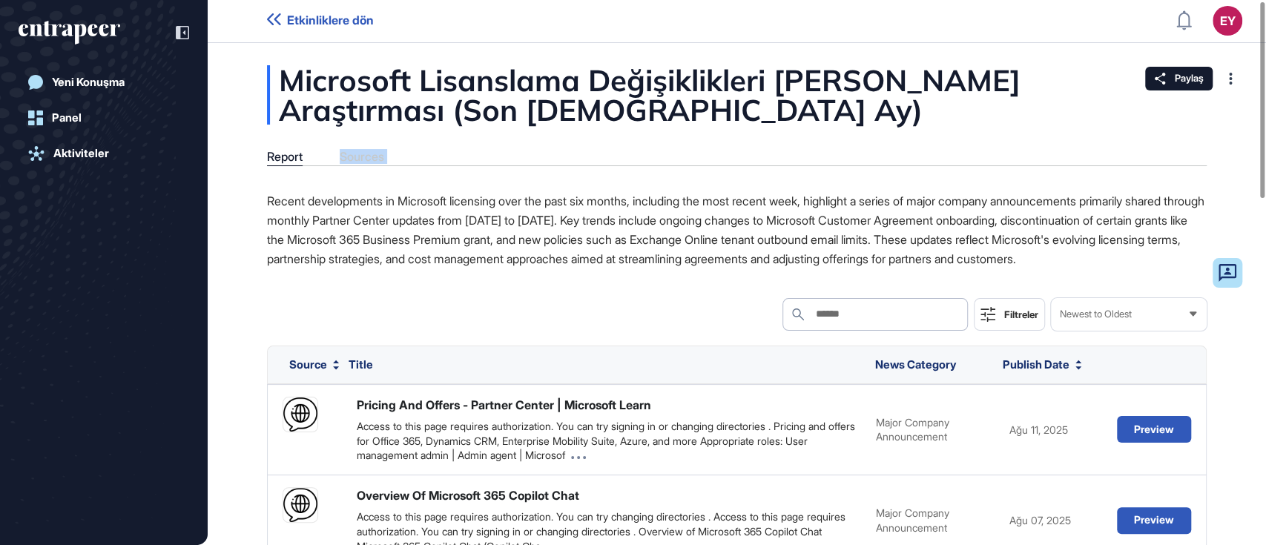
click at [363, 156] on div "Report Sources" at bounding box center [736, 158] width 939 height 16
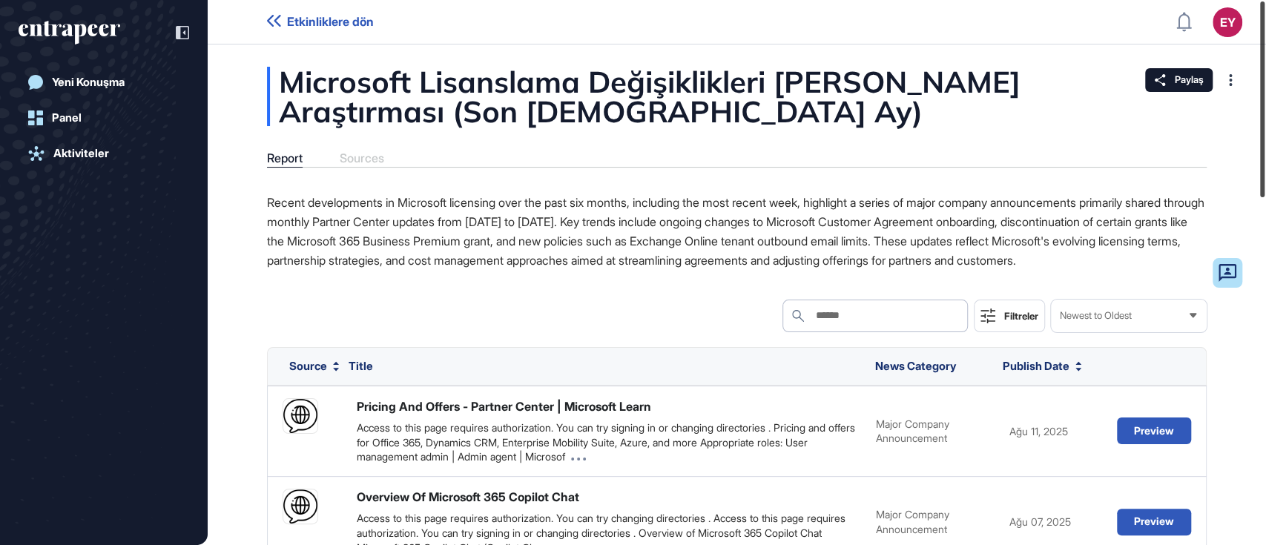
drag, startPoint x: 1261, startPoint y: 128, endPoint x: 1285, endPoint y: 79, distance: 53.7
click at [1265, 79] on html "Etkinliklere dön EY Panel Profil İçeriklerim Daha Fazla Veri İste Yeni Konuşma …" at bounding box center [633, 272] width 1266 height 545
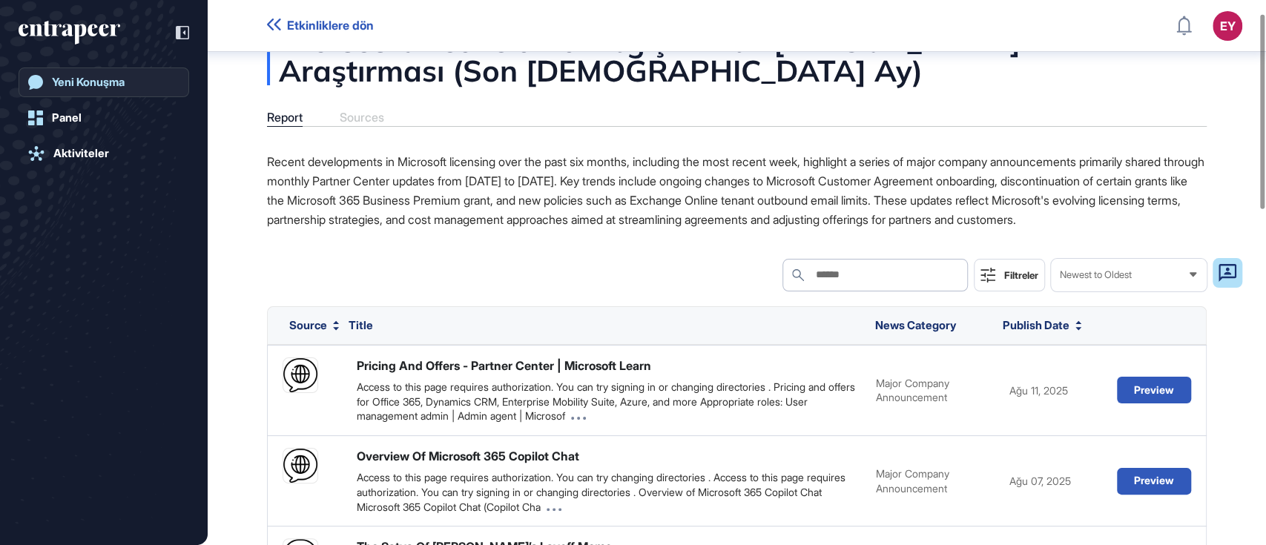
scroll to position [36, 0]
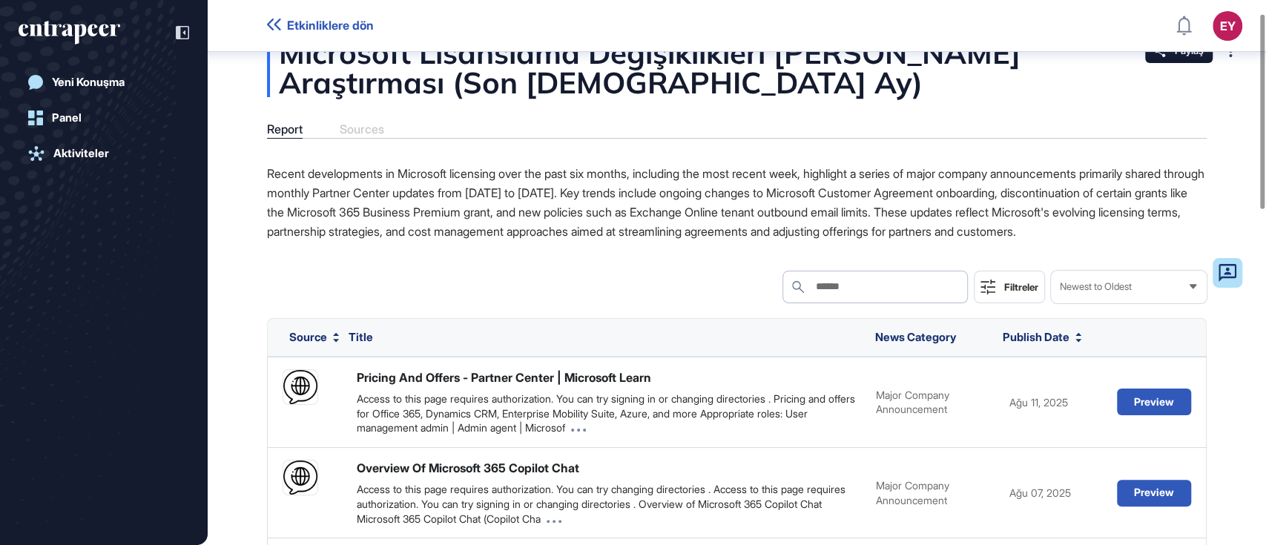
click at [79, 32] on icon "entrapeer-logo" at bounding box center [70, 33] width 102 height 24
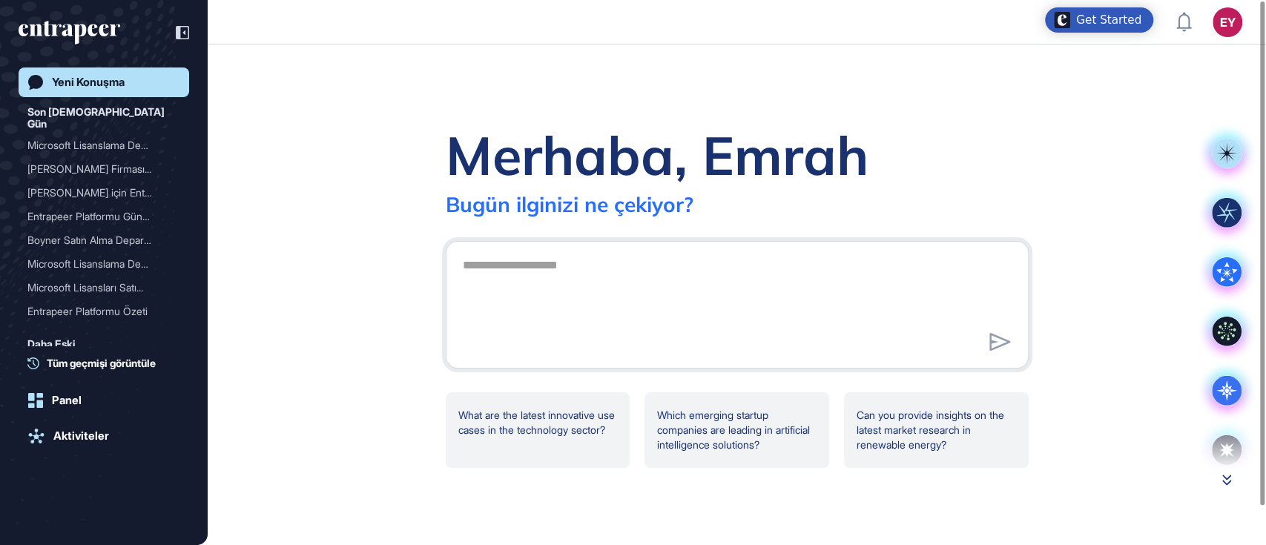
click at [1223, 482] on icon at bounding box center [1226, 480] width 9 height 10
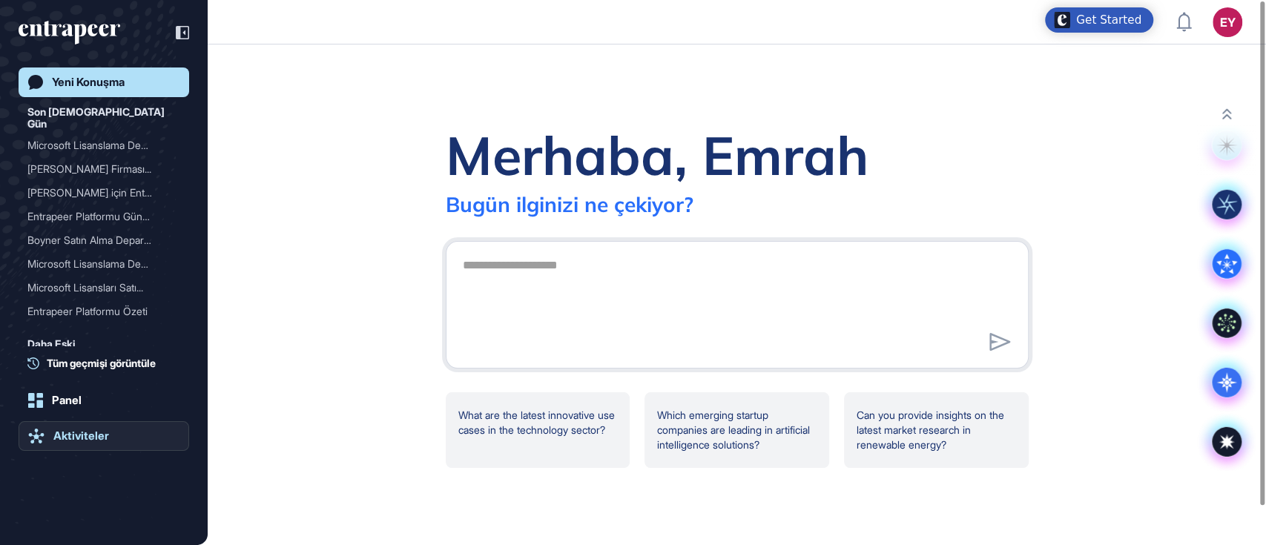
click at [93, 436] on div "Aktiviteler" at bounding box center [81, 435] width 56 height 13
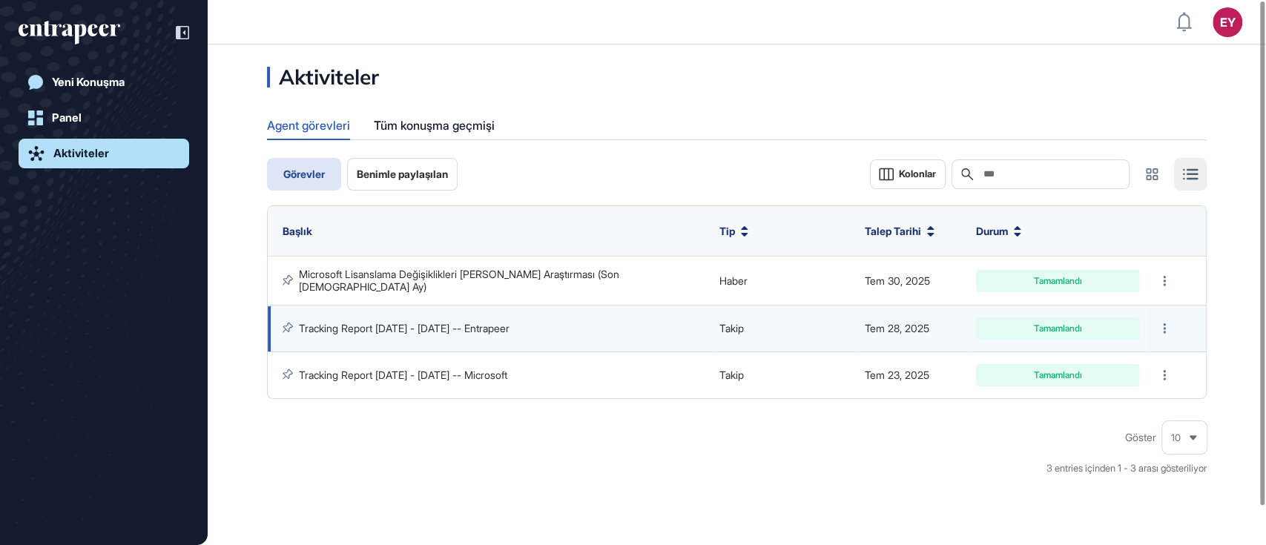
click at [444, 323] on link "Tracking Report [DATE] - [DATE] -- Entrapeer" at bounding box center [404, 328] width 211 height 13
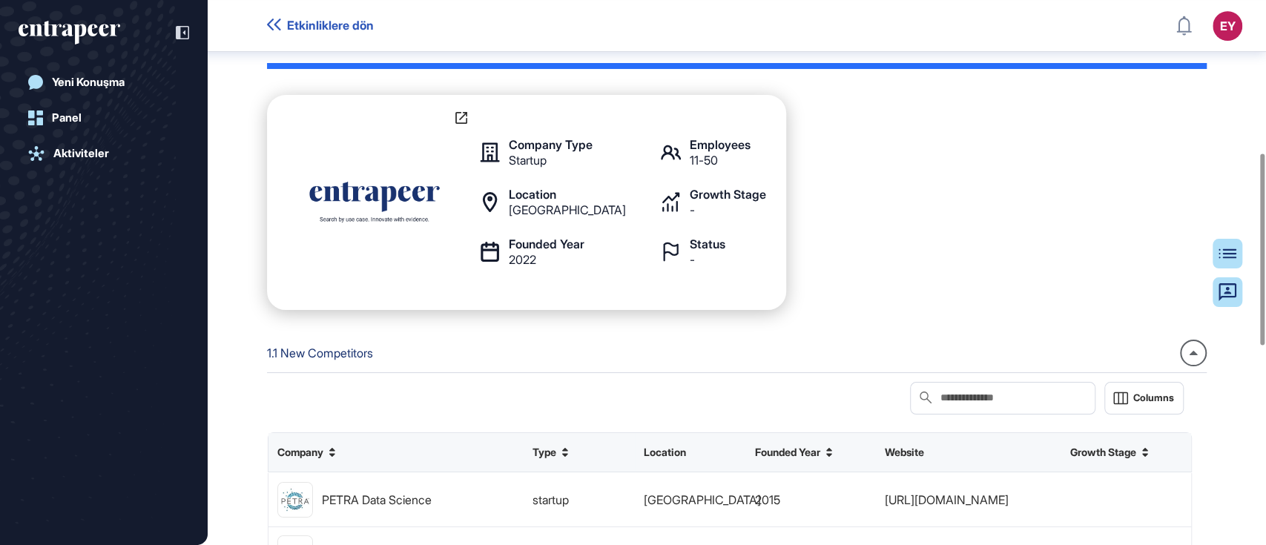
scroll to position [418, 0]
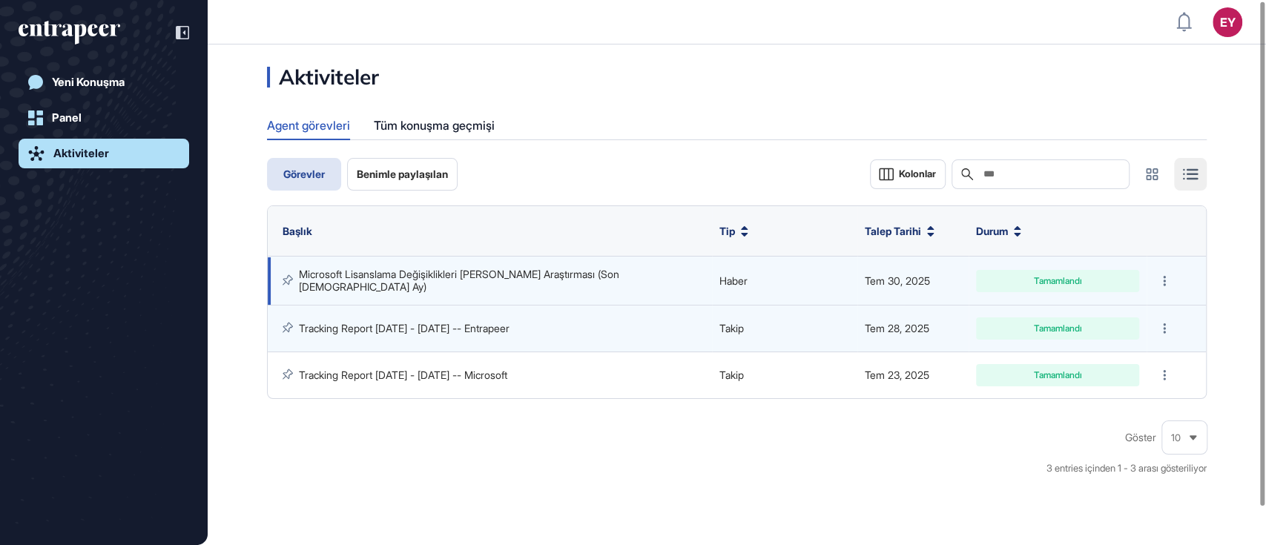
click at [427, 277] on link "Microsoft Lisanslama Değişiklikleri [PERSON_NAME] Araştırması (Son [DEMOGRAPHIC…" at bounding box center [460, 280] width 323 height 24
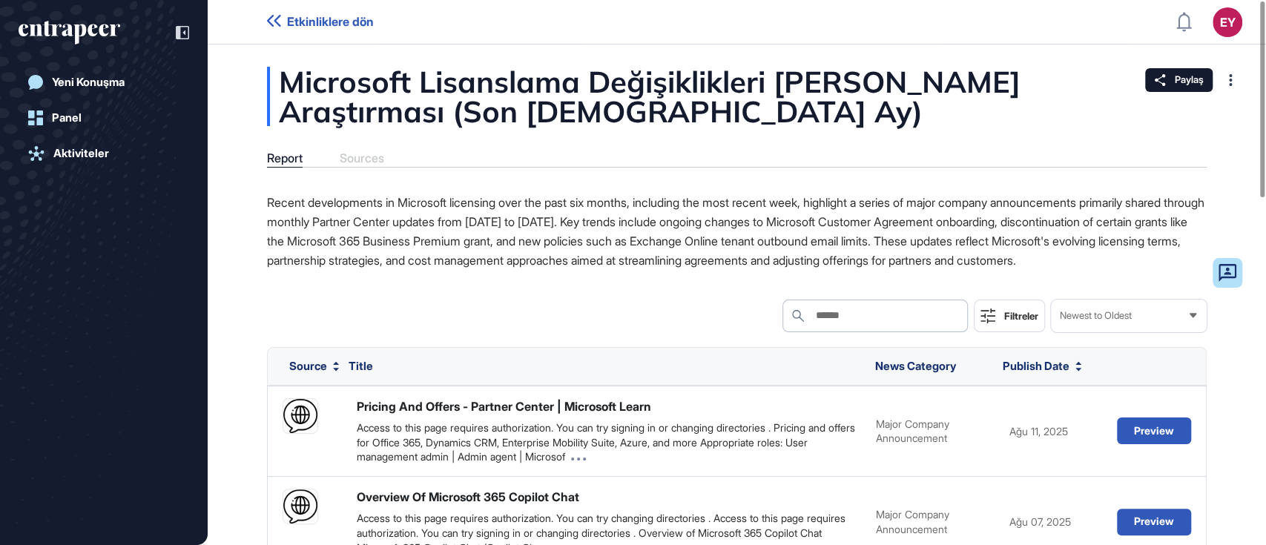
click at [332, 24] on span "Etkinliklere dön" at bounding box center [330, 22] width 87 height 14
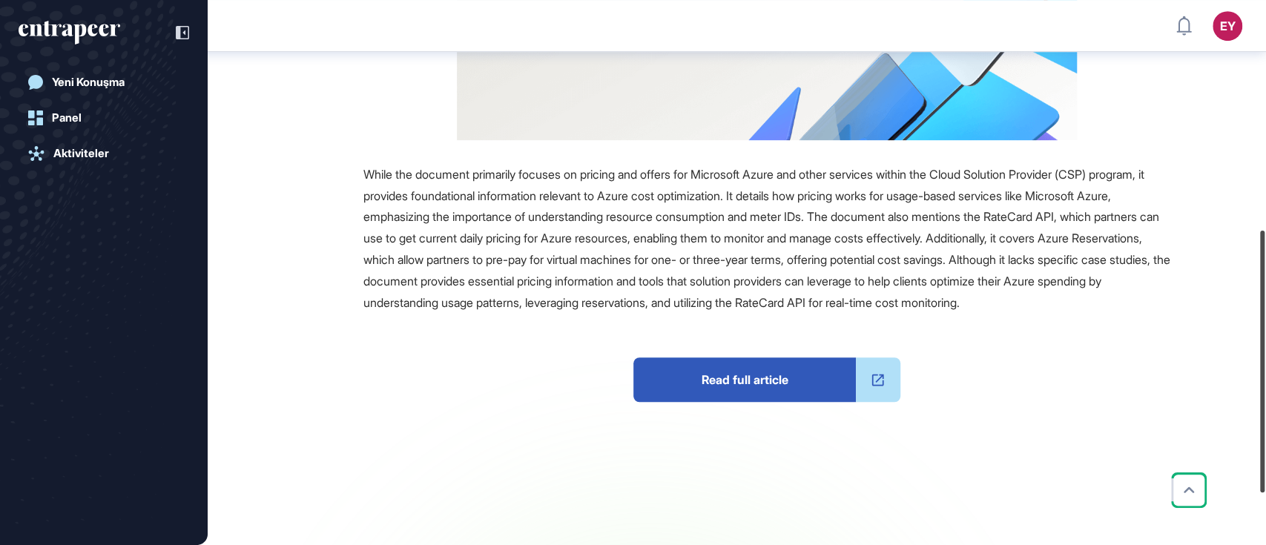
scroll to position [477, 0]
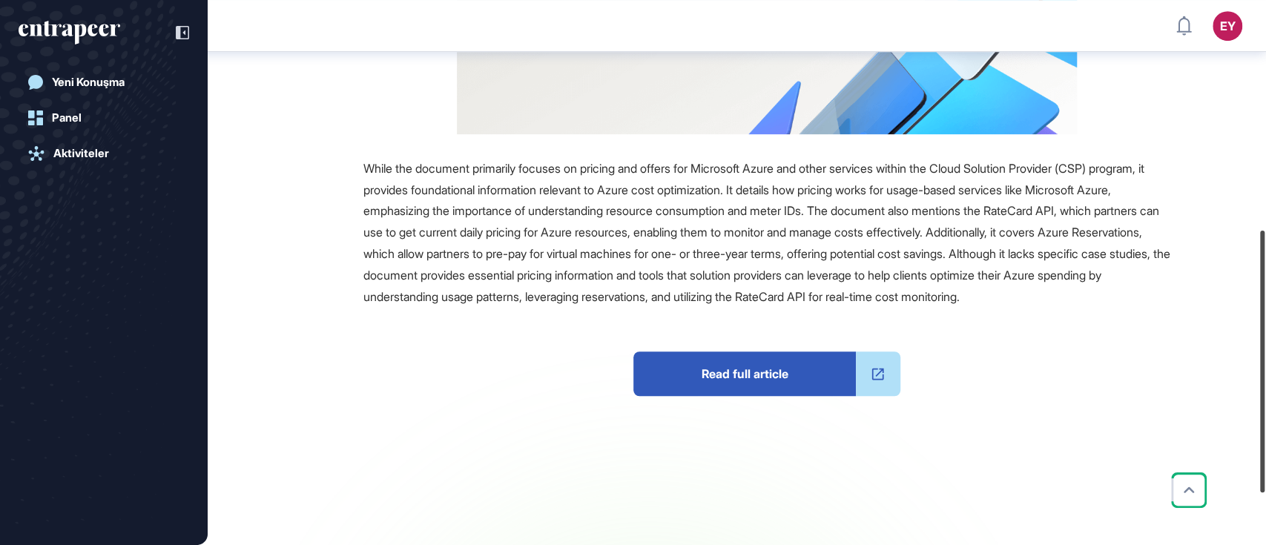
drag, startPoint x: 1263, startPoint y: 136, endPoint x: 1269, endPoint y: 365, distance: 229.2
click at [1265, 365] on html "EY Panel Profil İçeriklerim Daha Fazla Veri İste Yeni Konuşma Panel Aktiviteler…" at bounding box center [633, 272] width 1266 height 545
click at [744, 396] on span "Read full article" at bounding box center [744, 373] width 222 height 44
